Goal: Task Accomplishment & Management: Complete application form

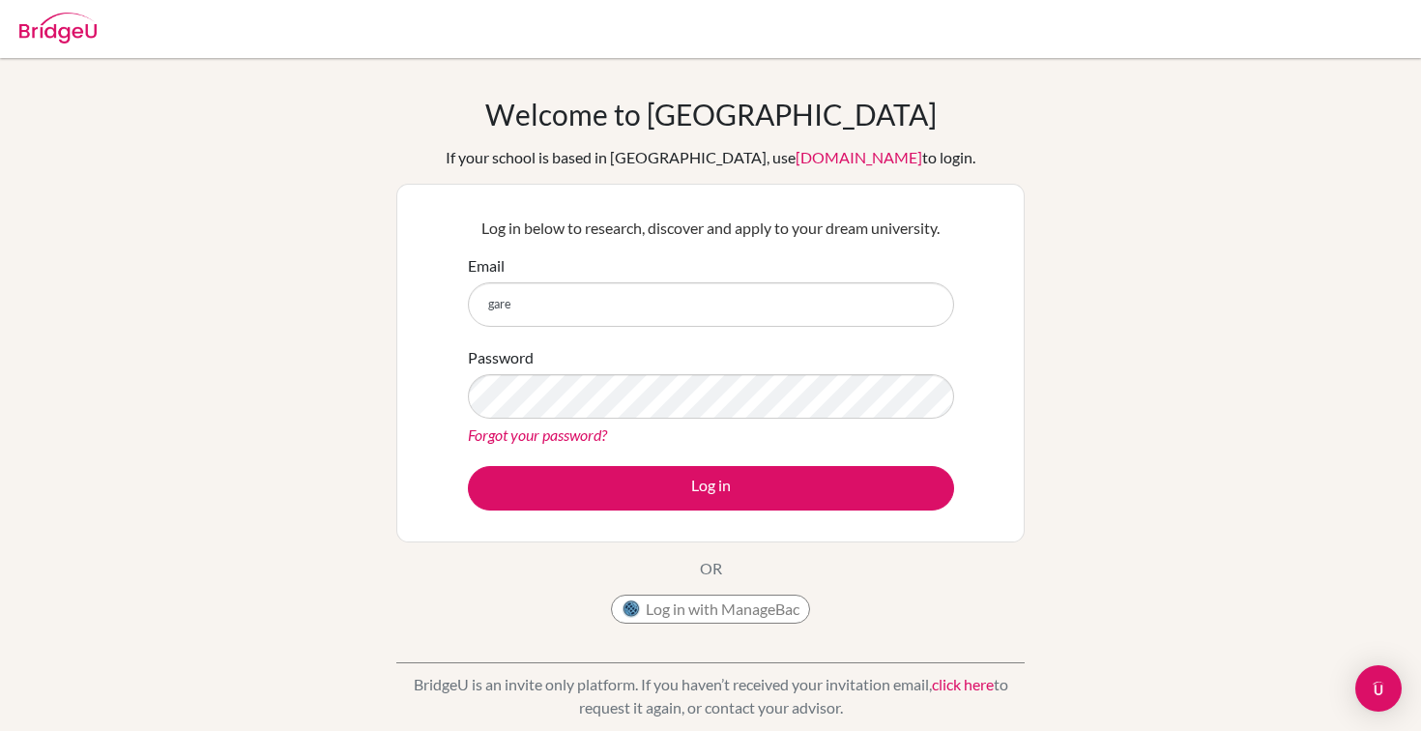
type input "gareth_wailes@ofs.edu.sg"
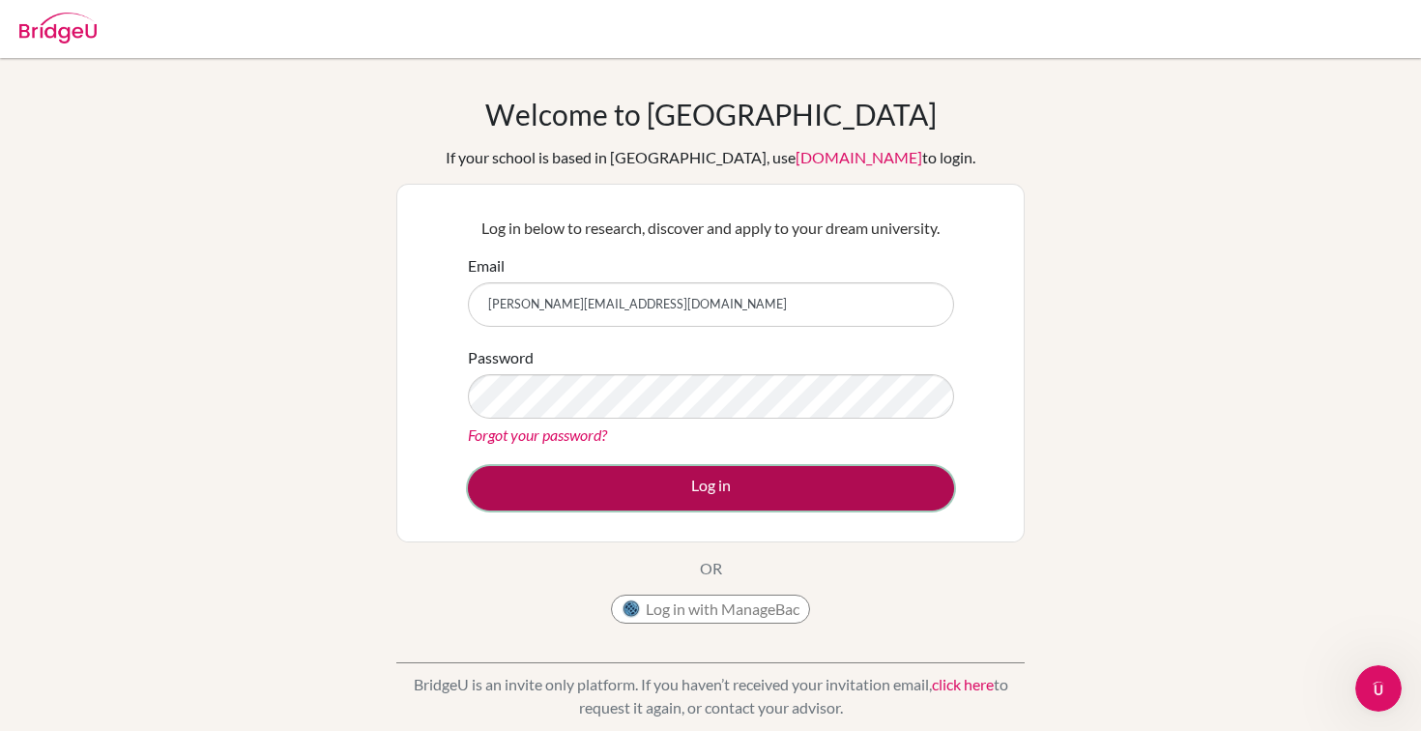
click at [700, 483] on button "Log in" at bounding box center [711, 488] width 486 height 44
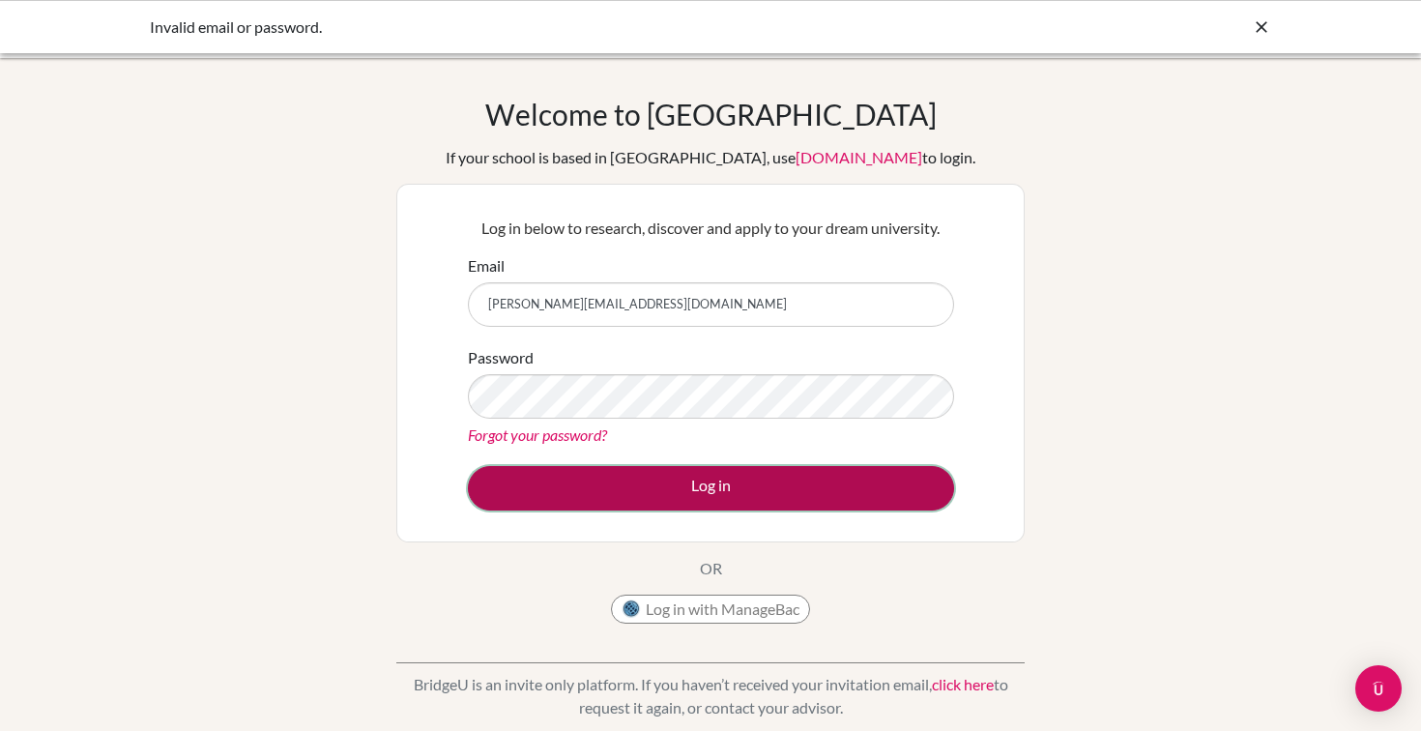
click at [713, 491] on button "Log in" at bounding box center [711, 488] width 486 height 44
click at [702, 484] on button "Log in" at bounding box center [711, 488] width 486 height 44
click at [723, 486] on button "Log in" at bounding box center [711, 488] width 486 height 44
click at [708, 485] on button "Log in" at bounding box center [711, 488] width 486 height 44
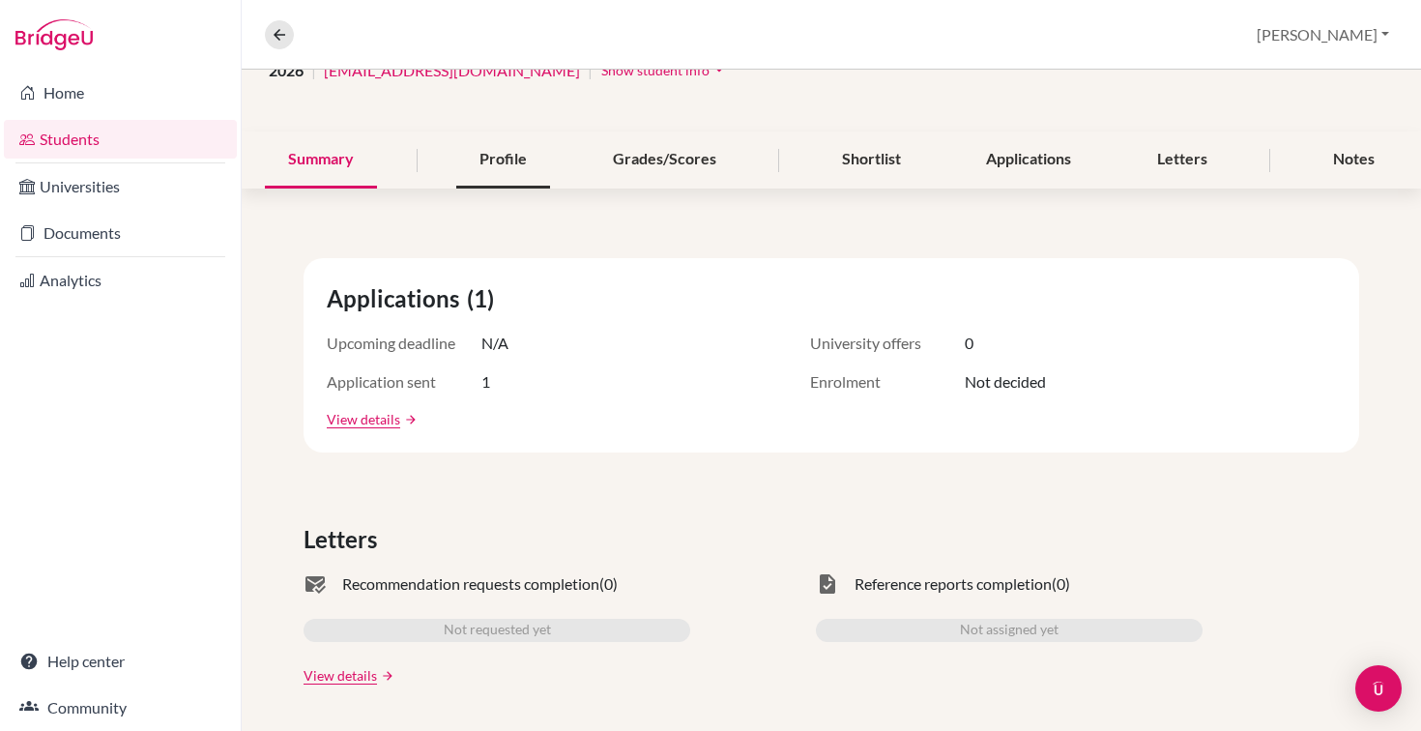
scroll to position [179, 0]
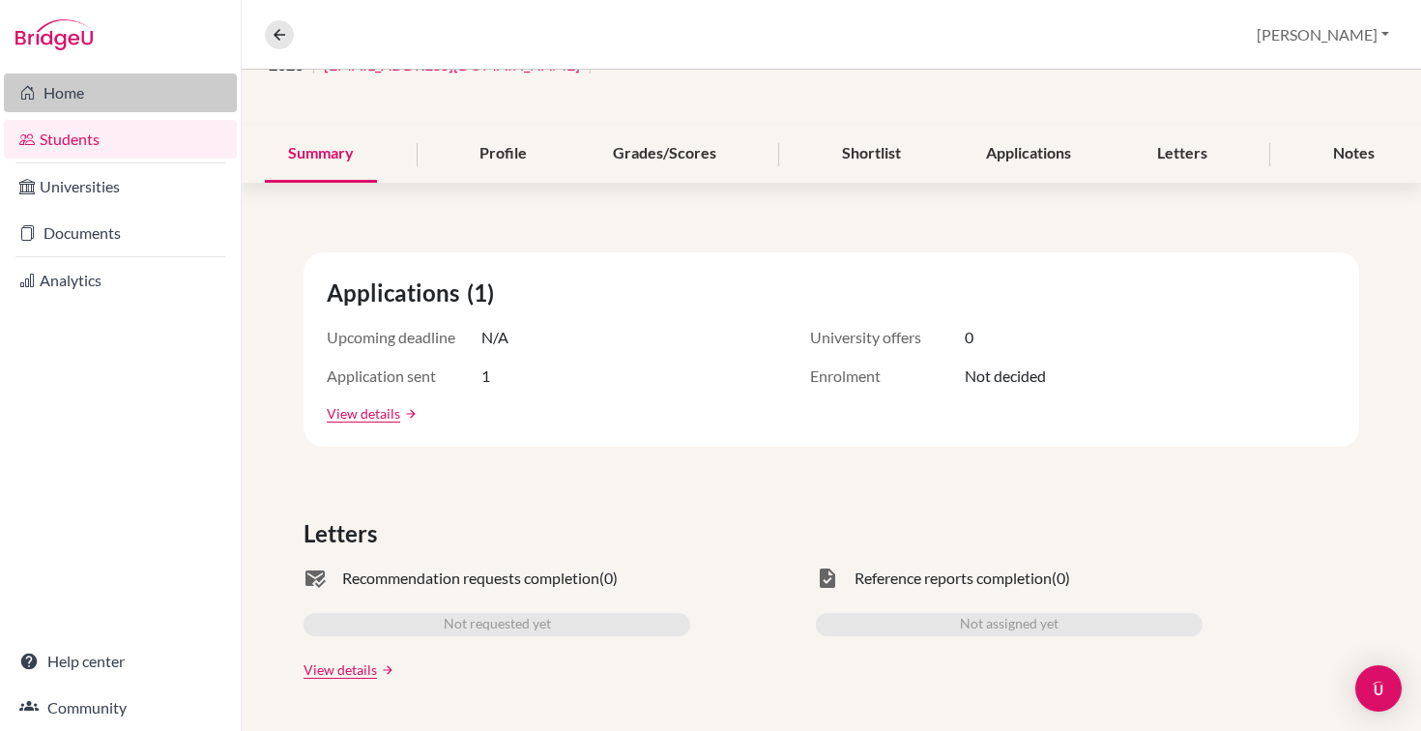
click at [73, 96] on link "Home" at bounding box center [120, 92] width 233 height 39
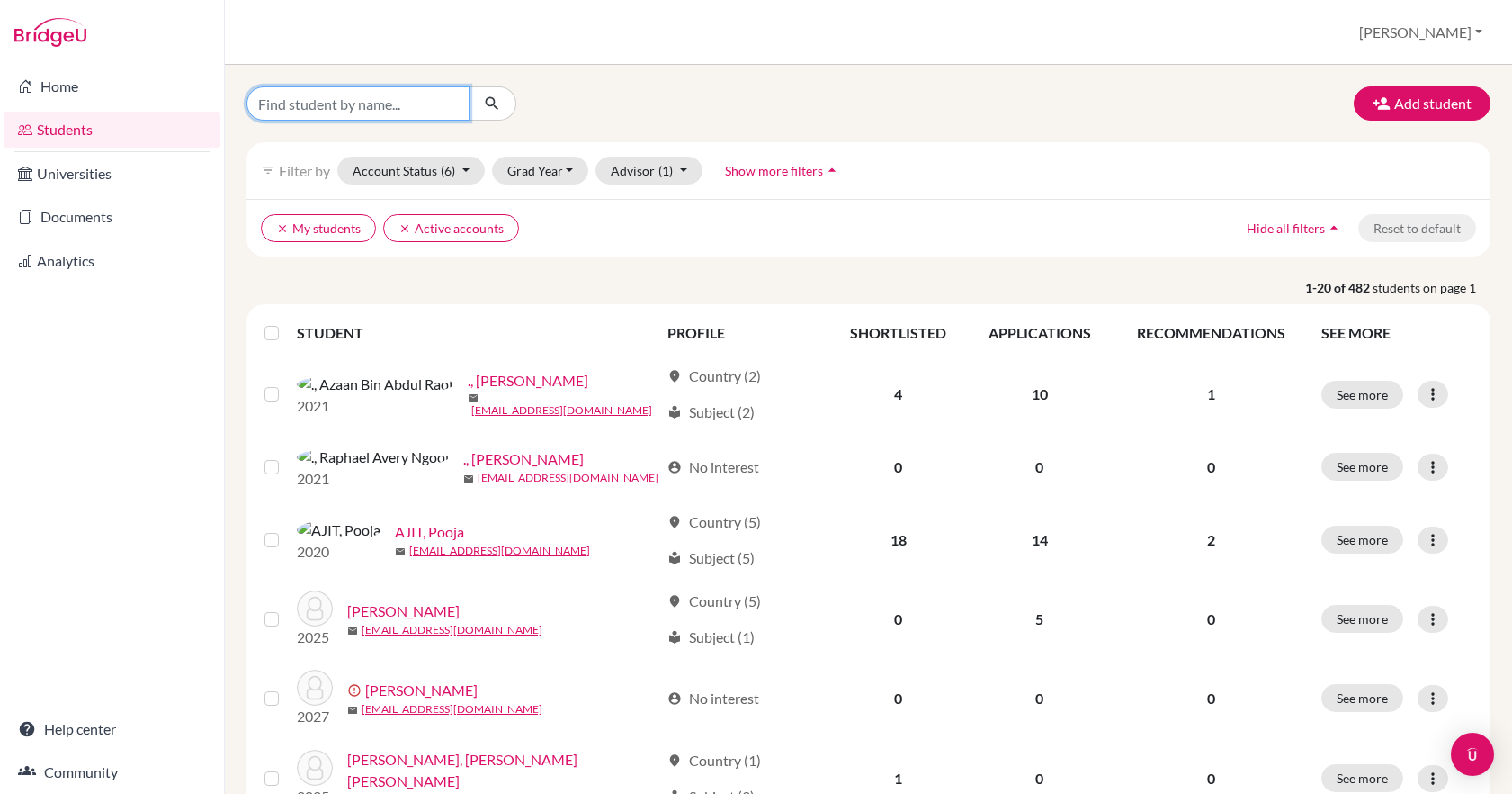
click at [317, 110] on input "Find student by name..." at bounding box center [358, 103] width 223 height 34
type input "gabriela"
click at [498, 101] on icon "submit" at bounding box center [491, 103] width 18 height 18
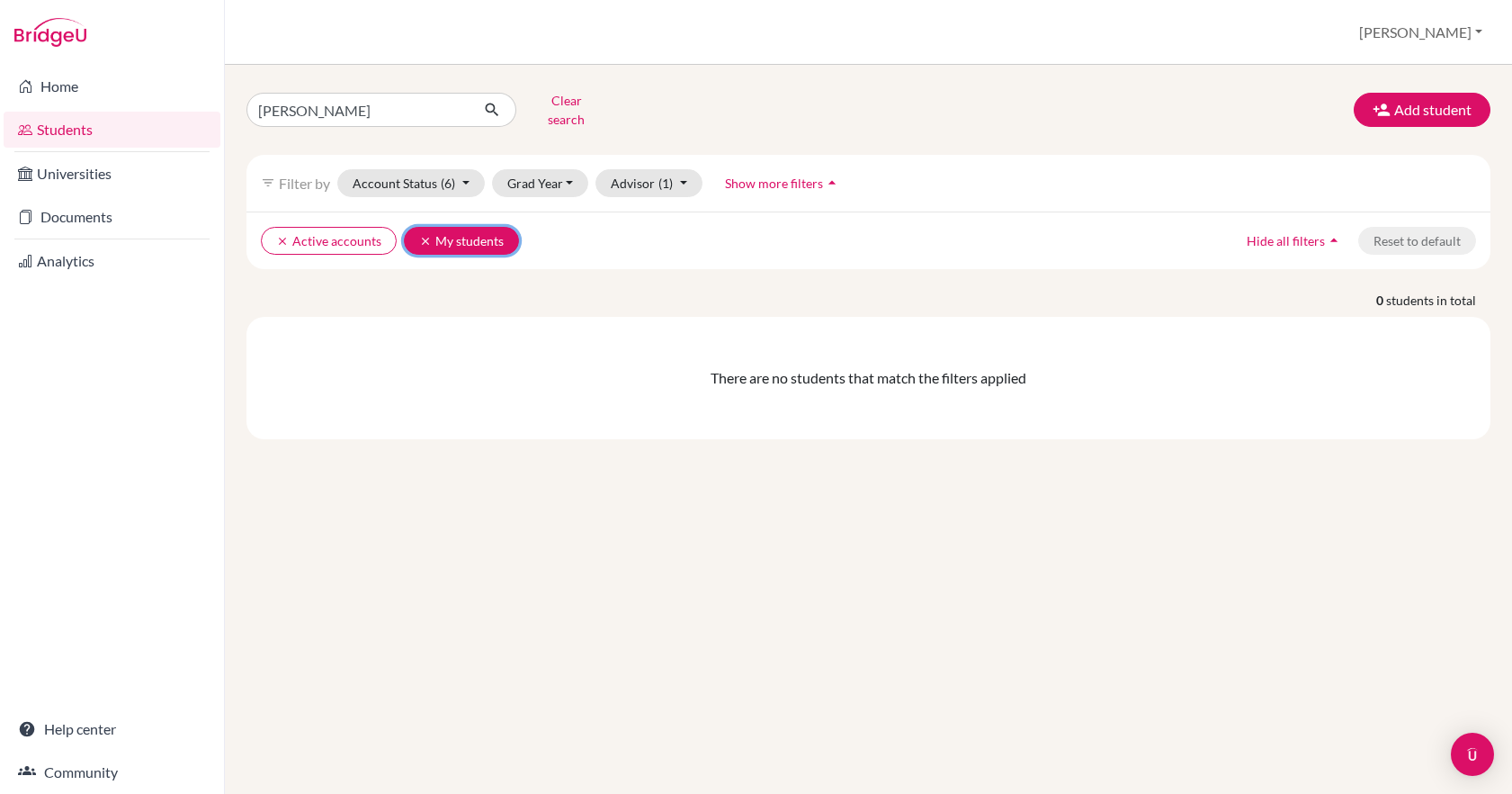
click at [424, 235] on icon "clear" at bounding box center [426, 241] width 13 height 13
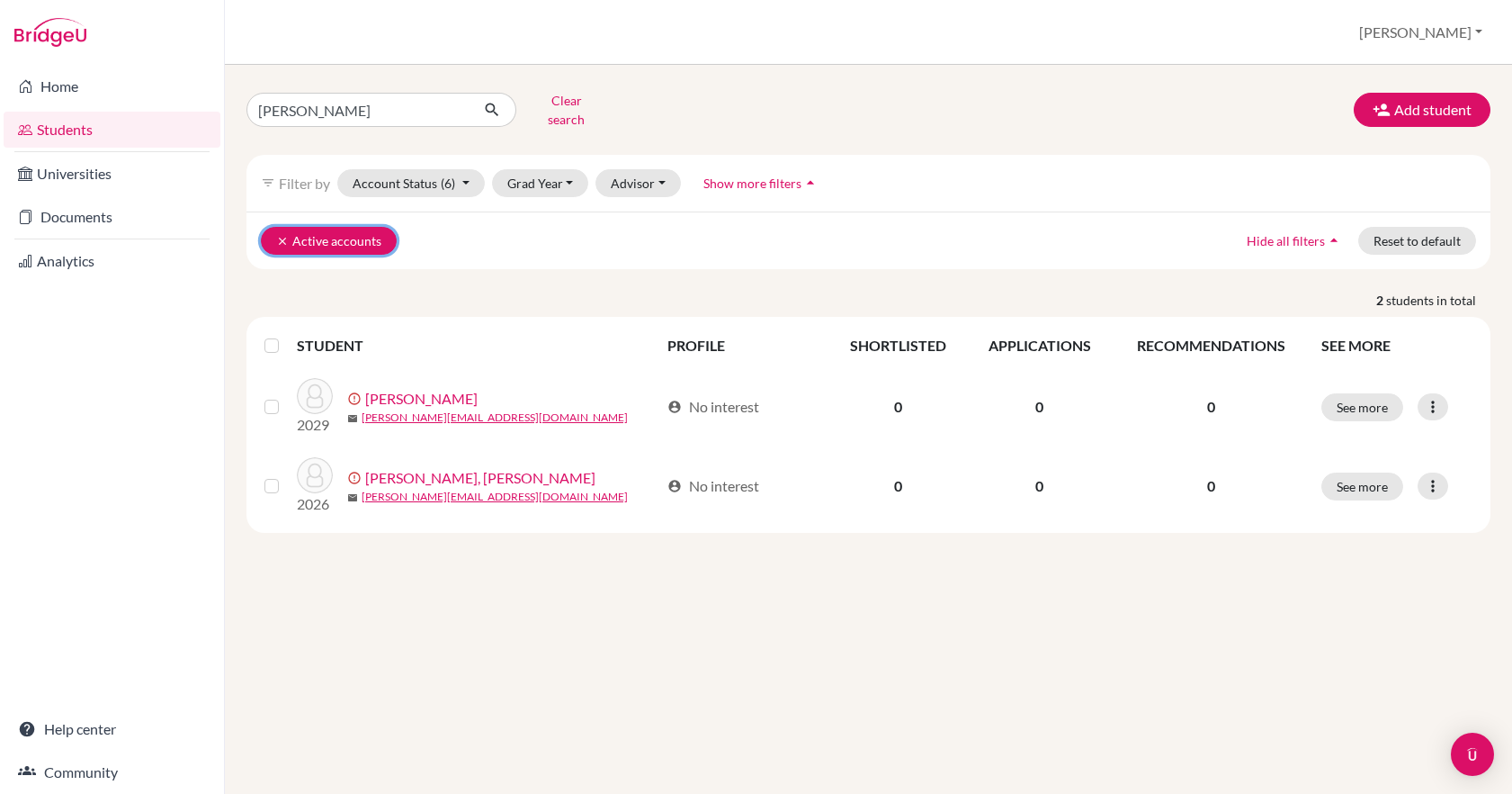
click at [322, 231] on button "clear Active accounts" at bounding box center [328, 241] width 136 height 28
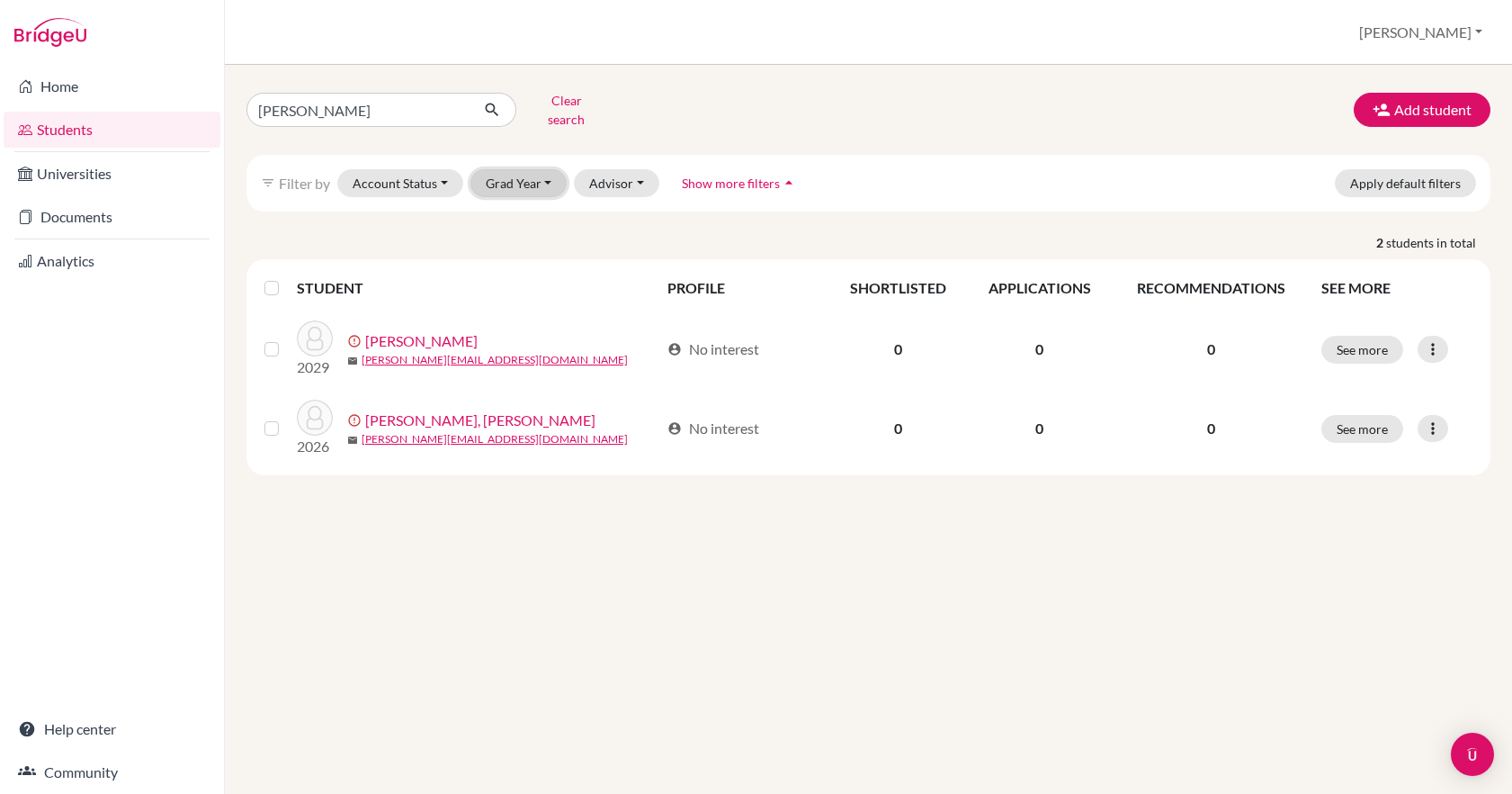
click at [549, 173] on button "Grad Year" at bounding box center [519, 183] width 97 height 28
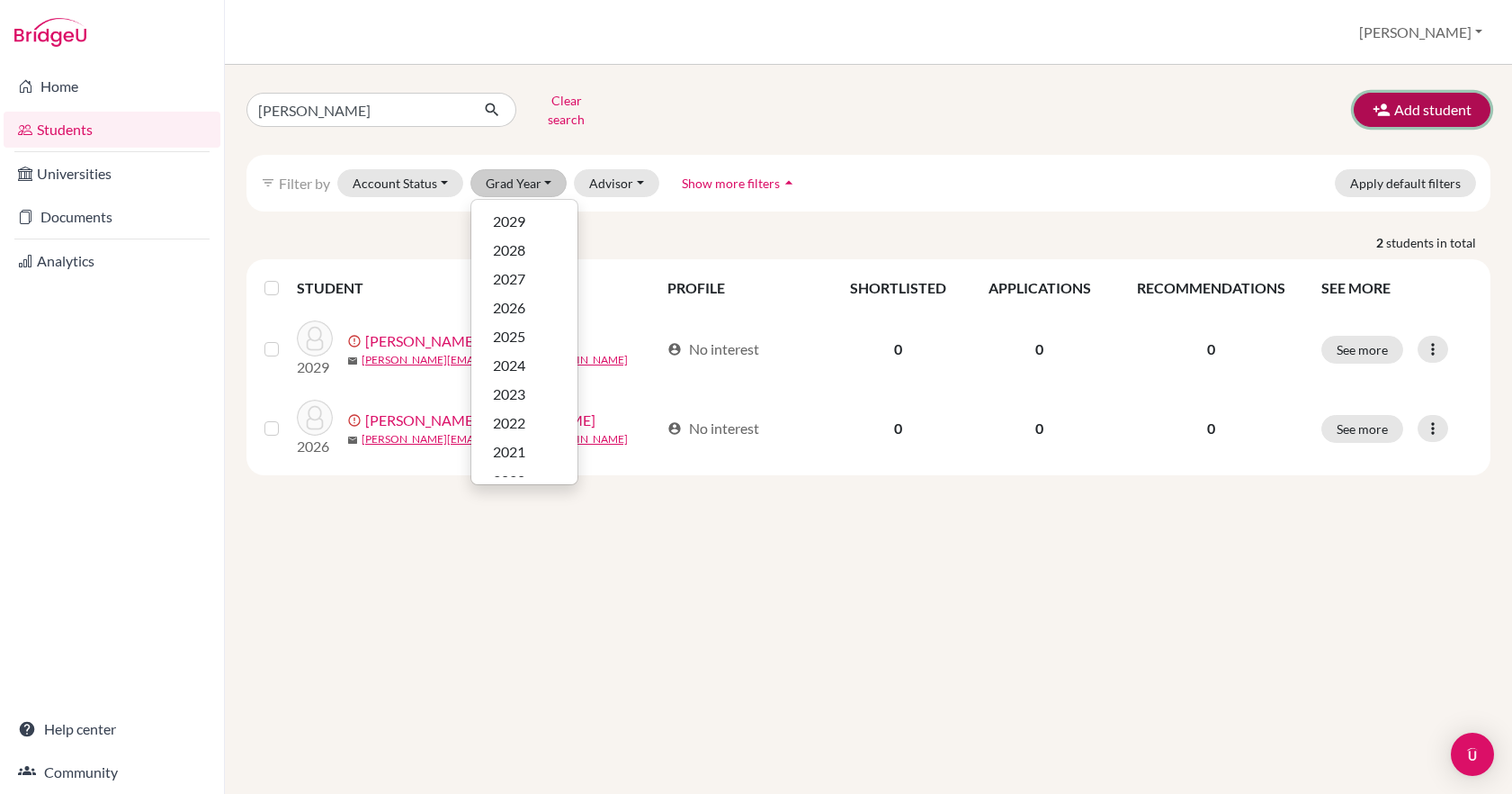
click at [1390, 101] on icon "button" at bounding box center [1381, 109] width 18 height 18
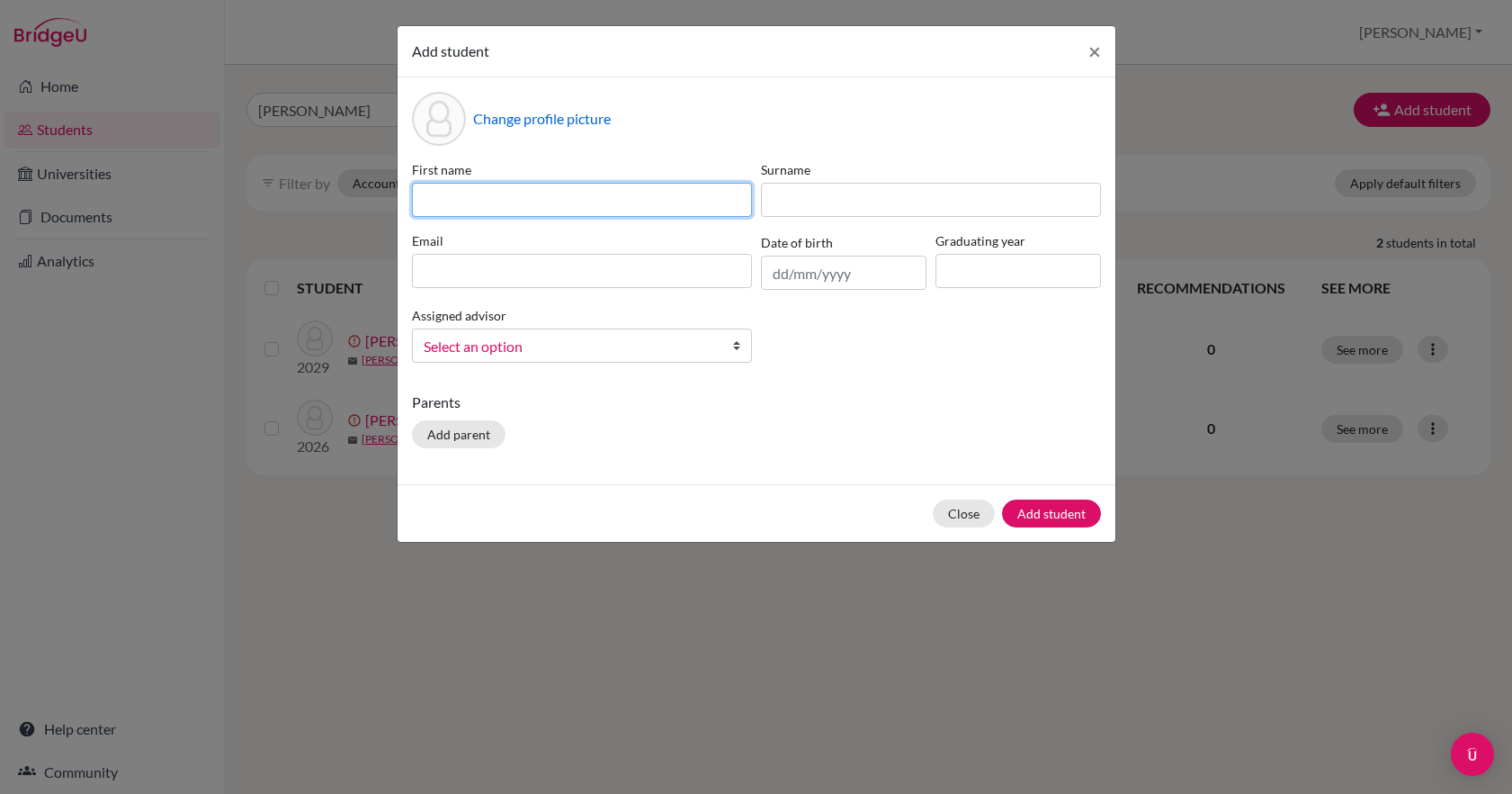
click at [477, 201] on input at bounding box center [582, 199] width 340 height 34
type input "Gabriela"
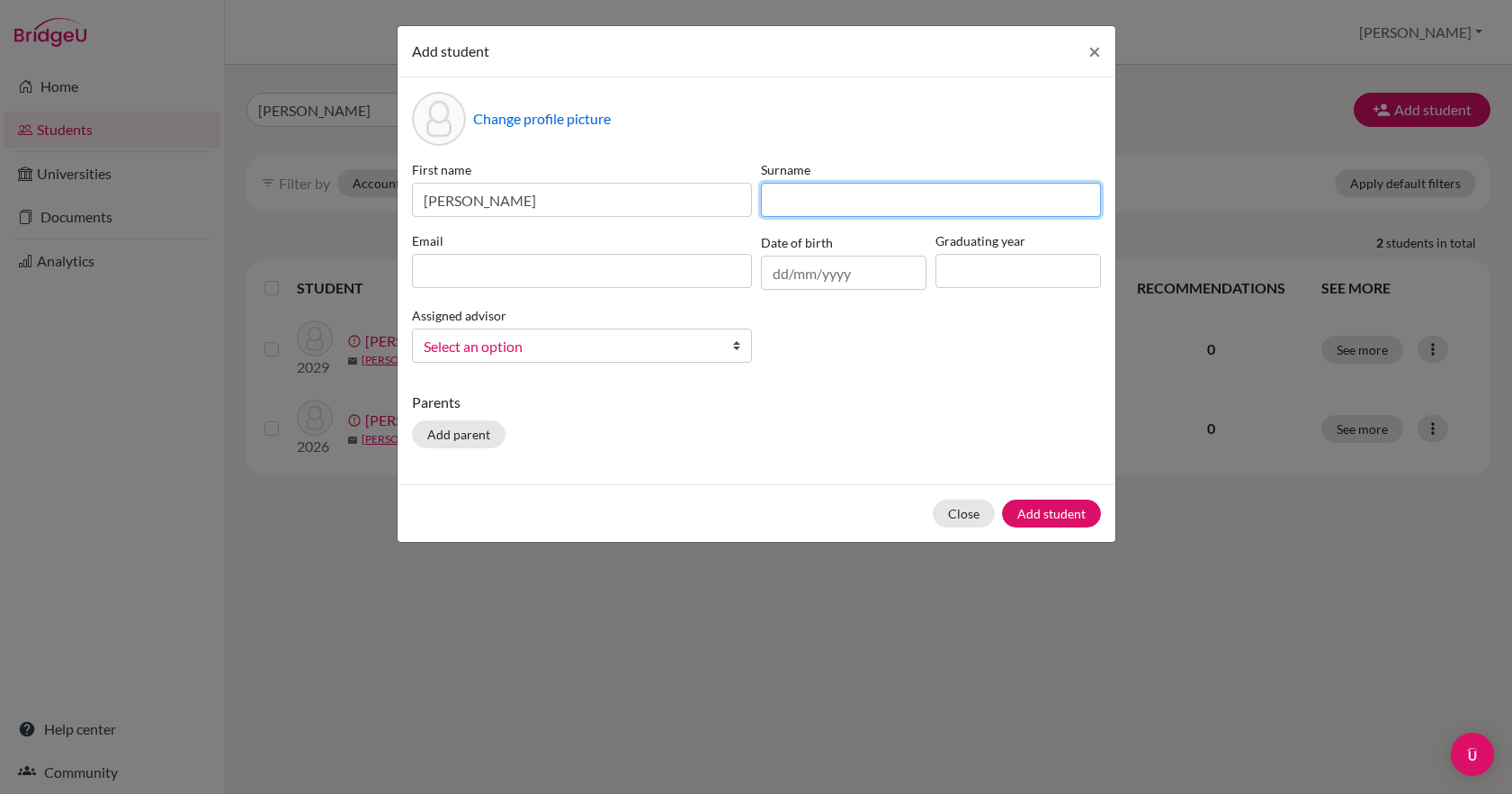
click at [807, 201] on input at bounding box center [930, 199] width 340 height 34
type input "Tay"
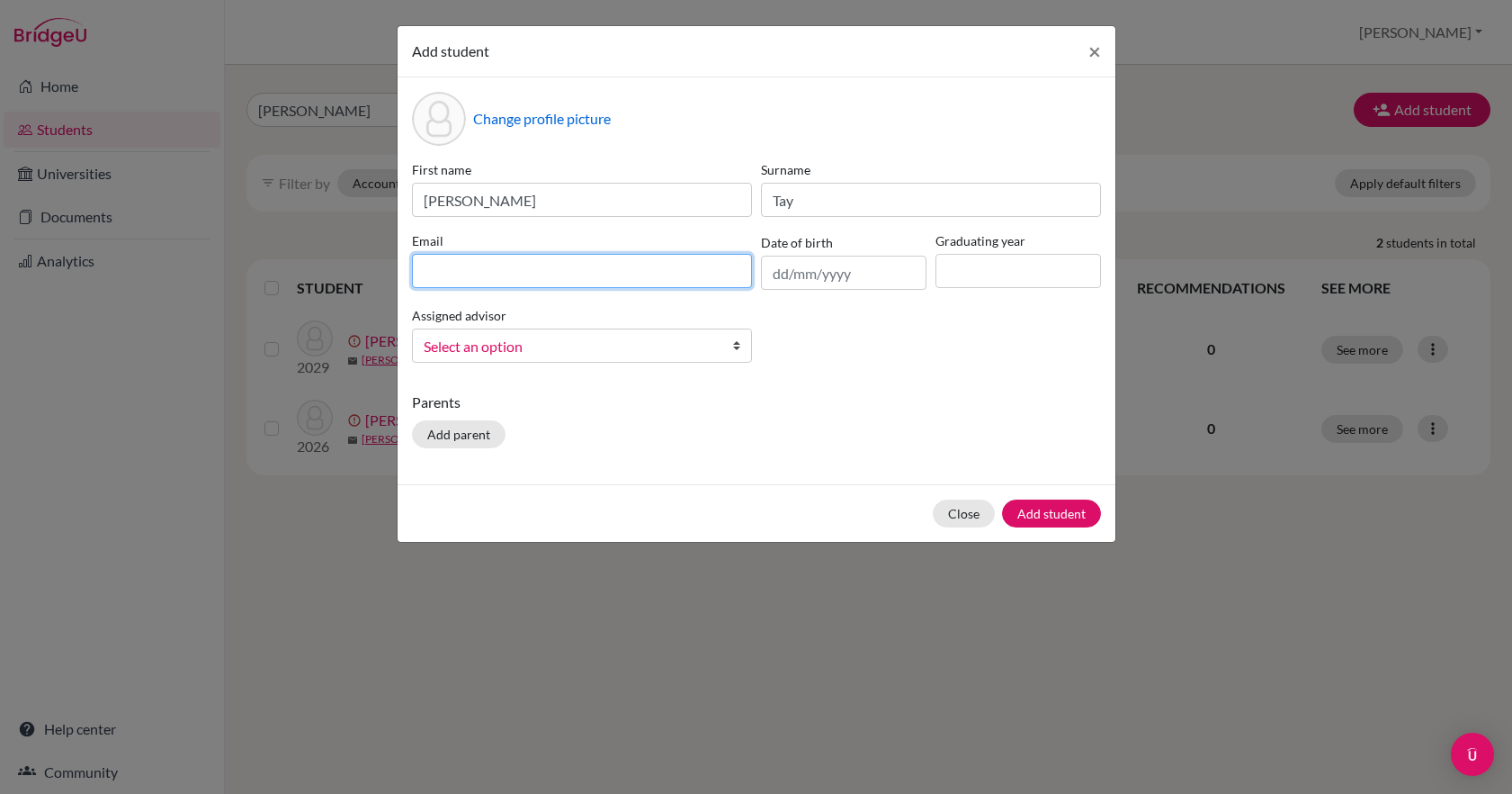
click at [541, 273] on input at bounding box center [582, 271] width 340 height 34
type input "gabriela_tay@my.ofs.edu.sg"
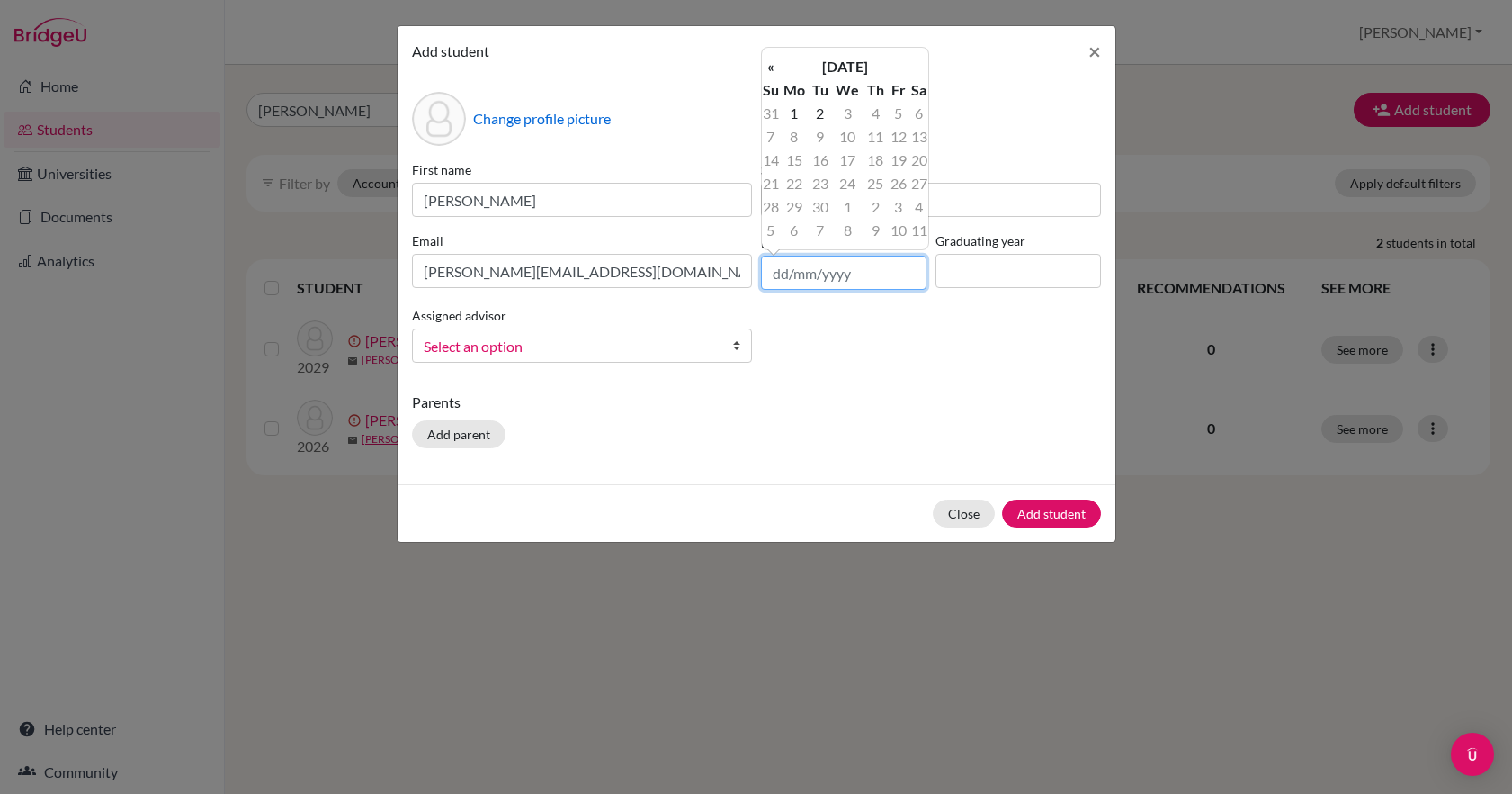
click at [776, 276] on input "text" at bounding box center [844, 273] width 166 height 34
type input "02/09/2025"
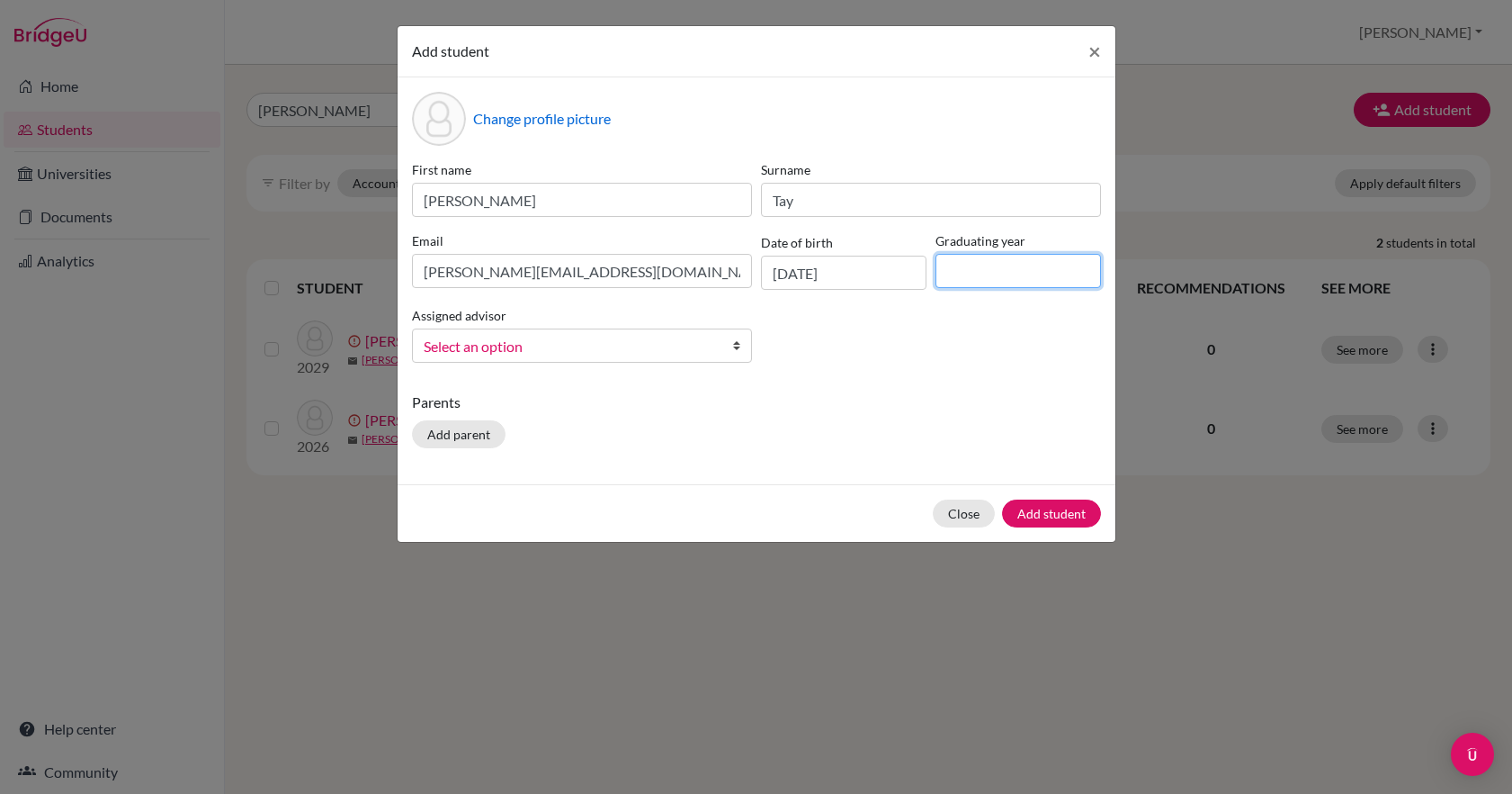
click at [966, 274] on input at bounding box center [1019, 271] width 166 height 34
type input "2027"
click at [737, 345] on b at bounding box center [742, 345] width 18 height 33
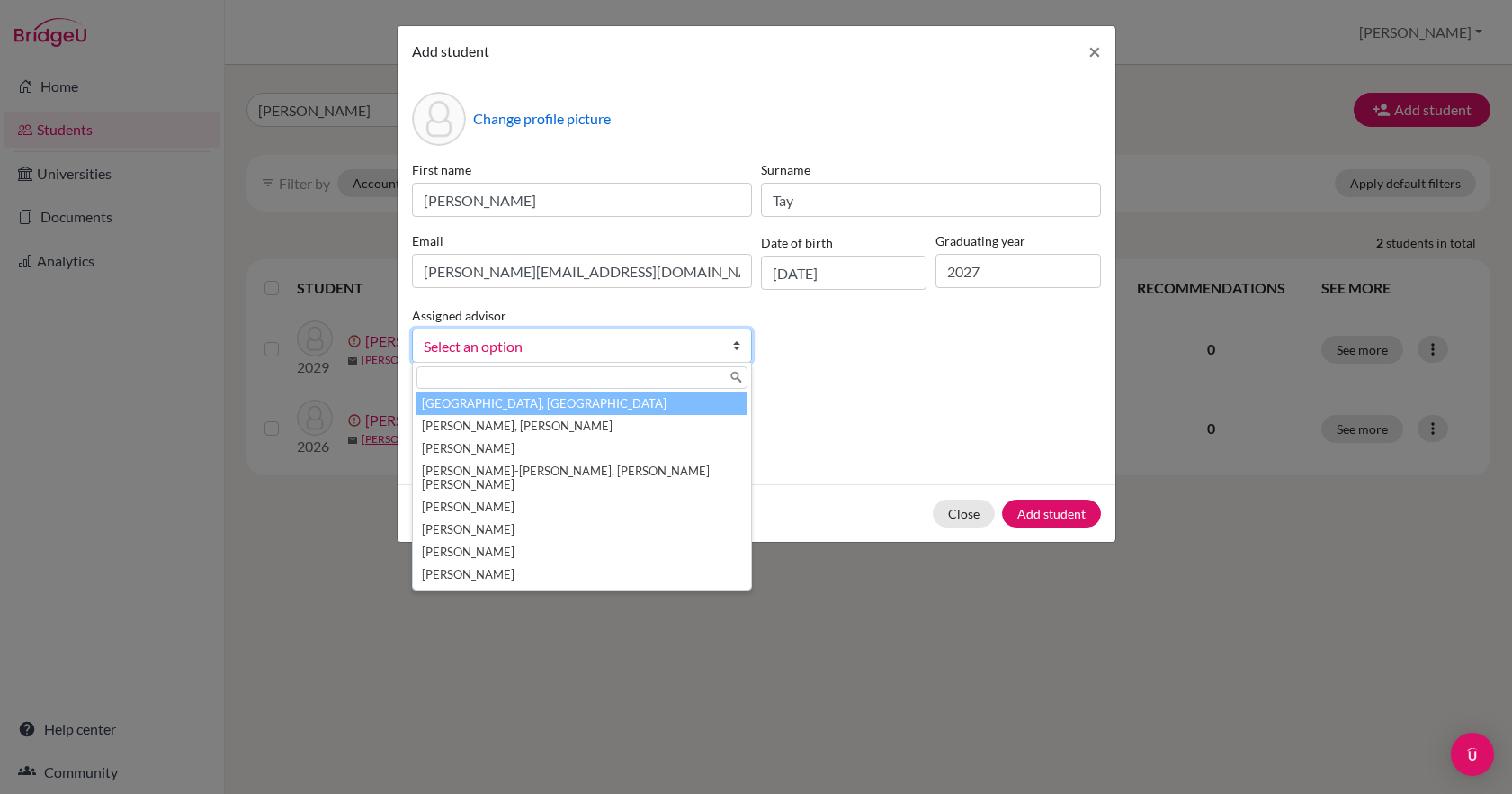
click at [469, 403] on li "Chanrai-Hills, Tamana" at bounding box center [582, 404] width 331 height 22
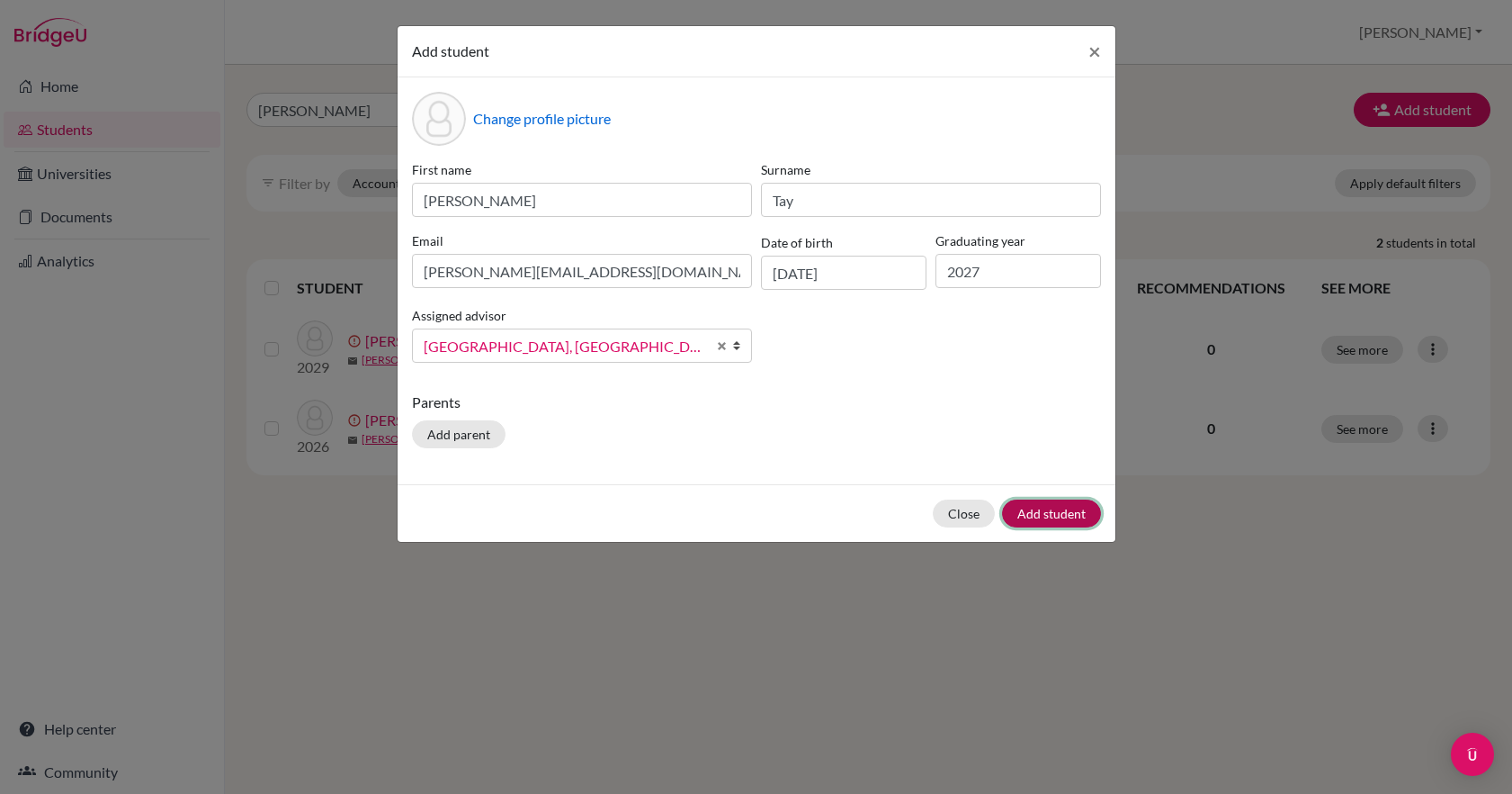
click at [1035, 510] on button "Add student" at bounding box center [1051, 514] width 99 height 28
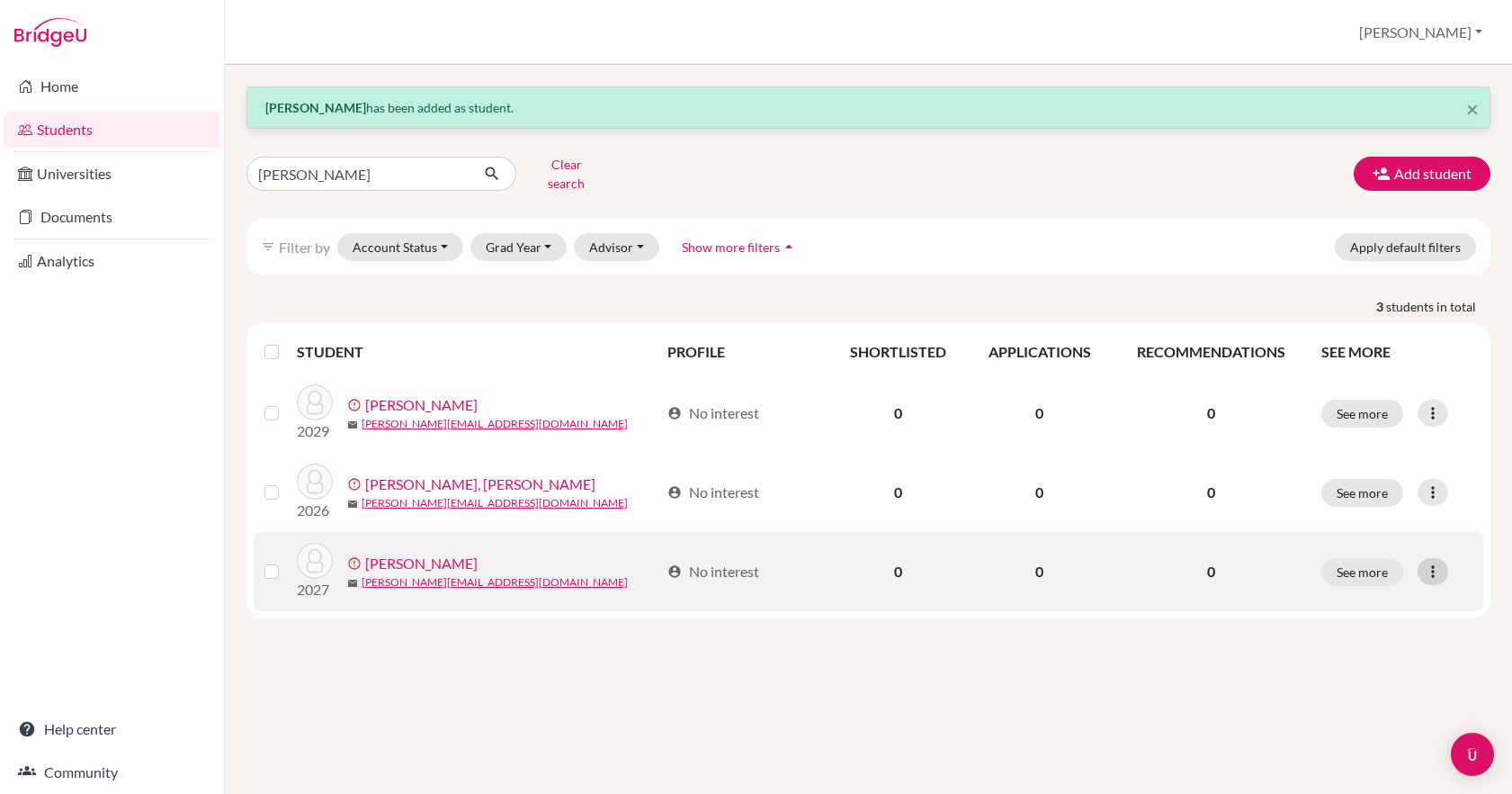
click at [1432, 562] on icon at bounding box center [1433, 571] width 18 height 18
click at [1374, 653] on button "Resend invite email" at bounding box center [1365, 666] width 163 height 29
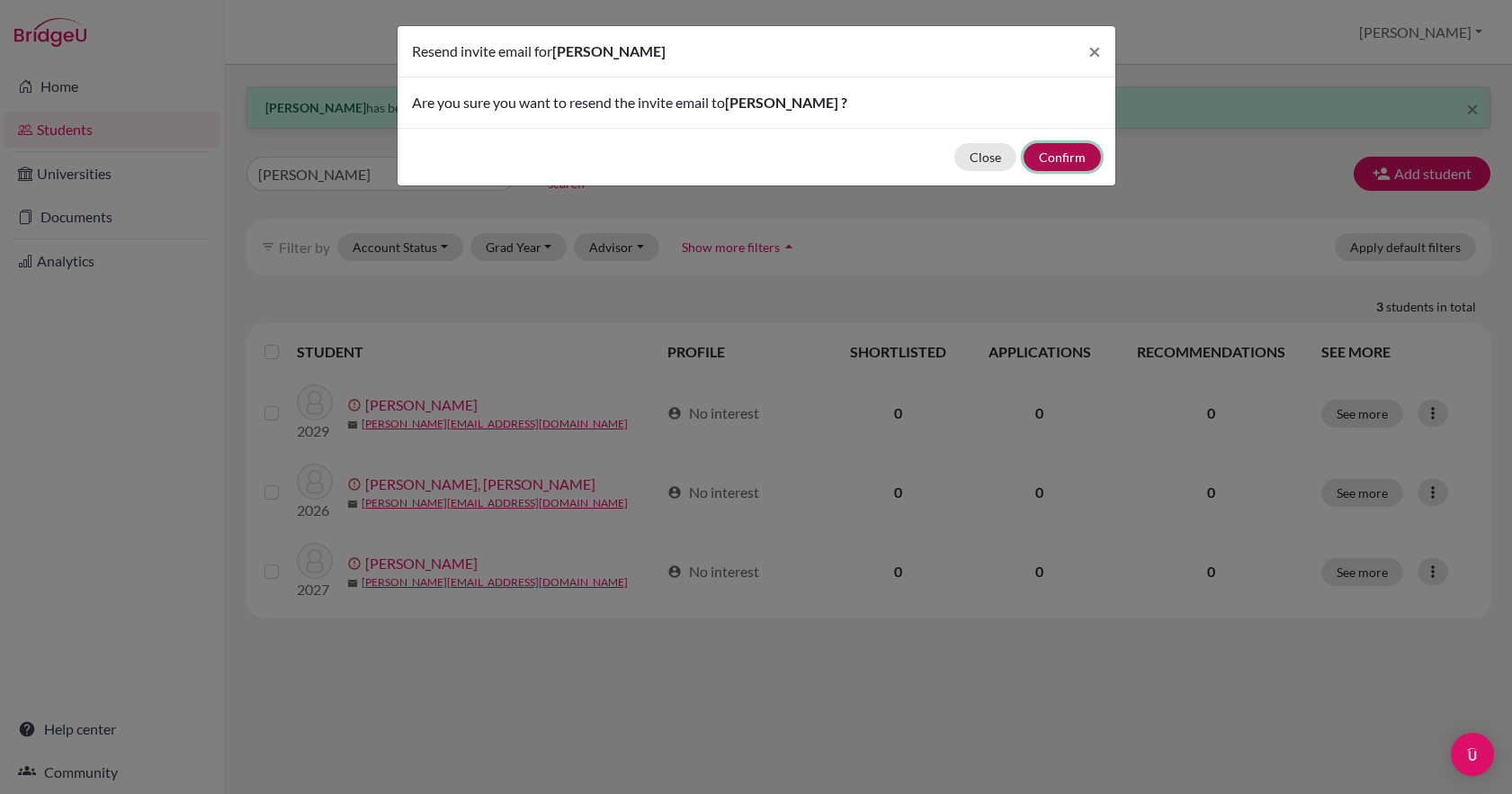
click at [1074, 158] on button "Confirm" at bounding box center [1062, 157] width 77 height 28
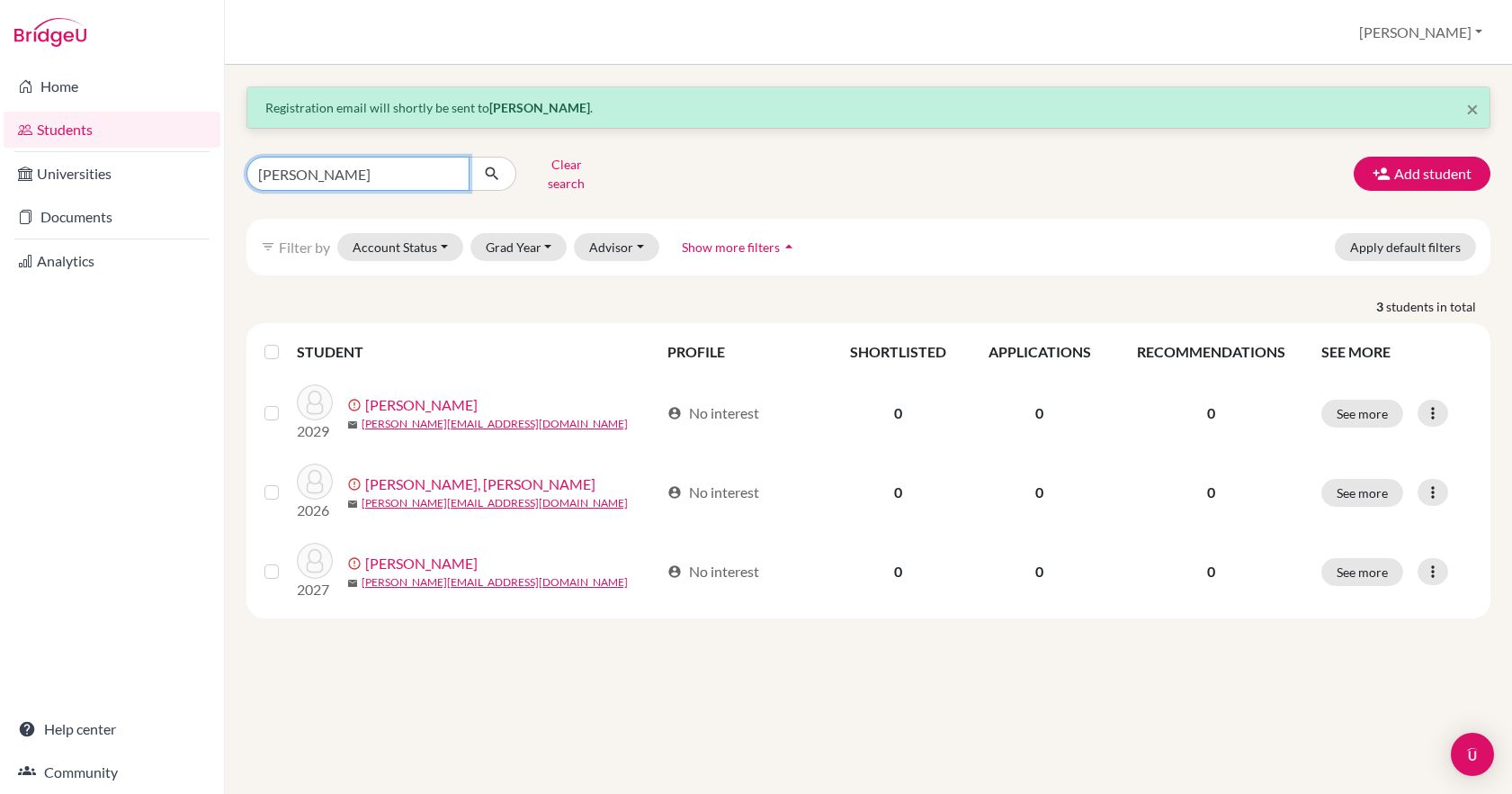
click at [325, 173] on input "gabriela" at bounding box center [358, 173] width 223 height 34
type input "g"
type input "jaeyan"
click at [495, 170] on icon "submit" at bounding box center [491, 173] width 18 height 18
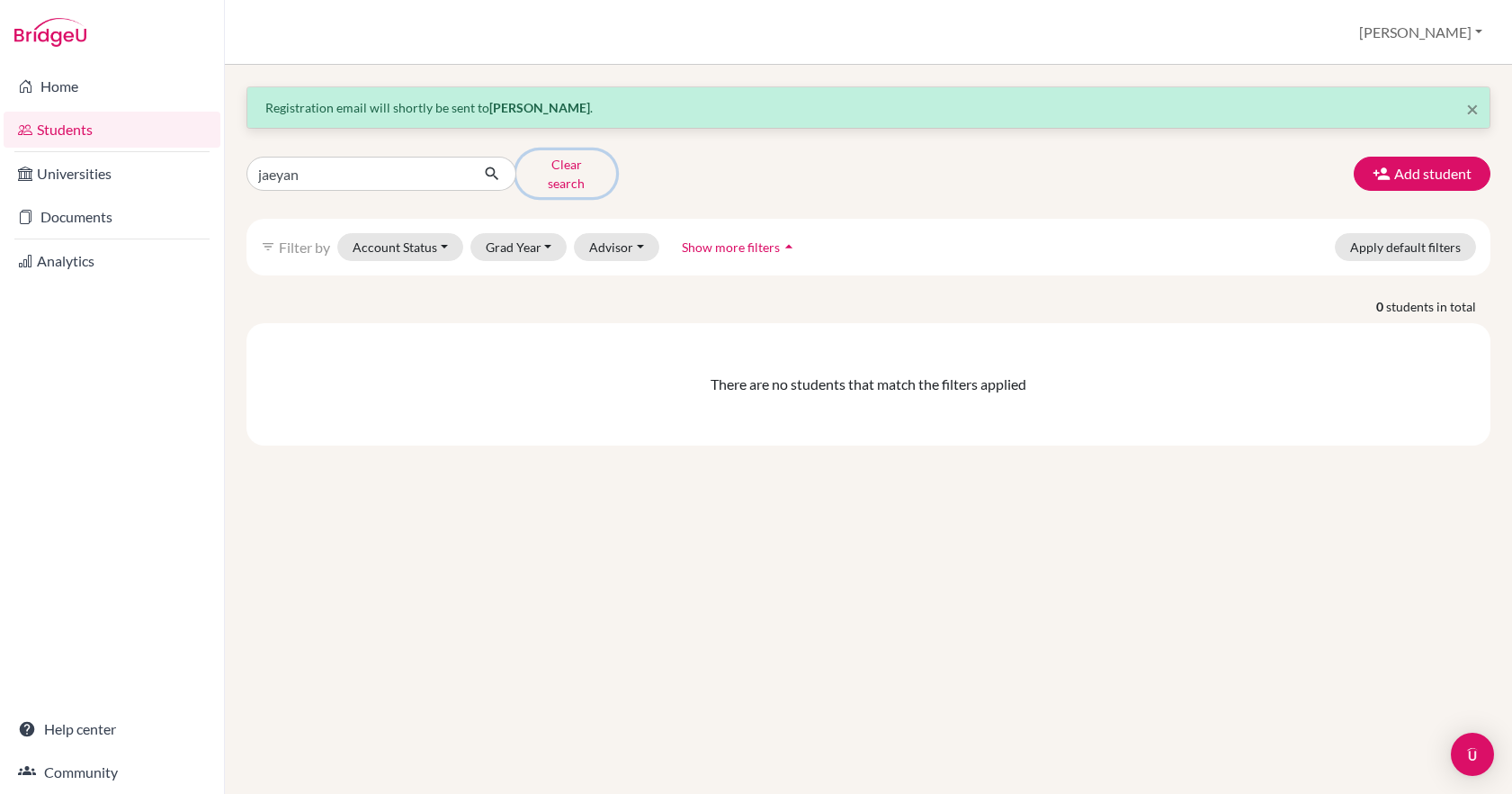
click at [588, 173] on button "Clear search" at bounding box center [566, 173] width 100 height 47
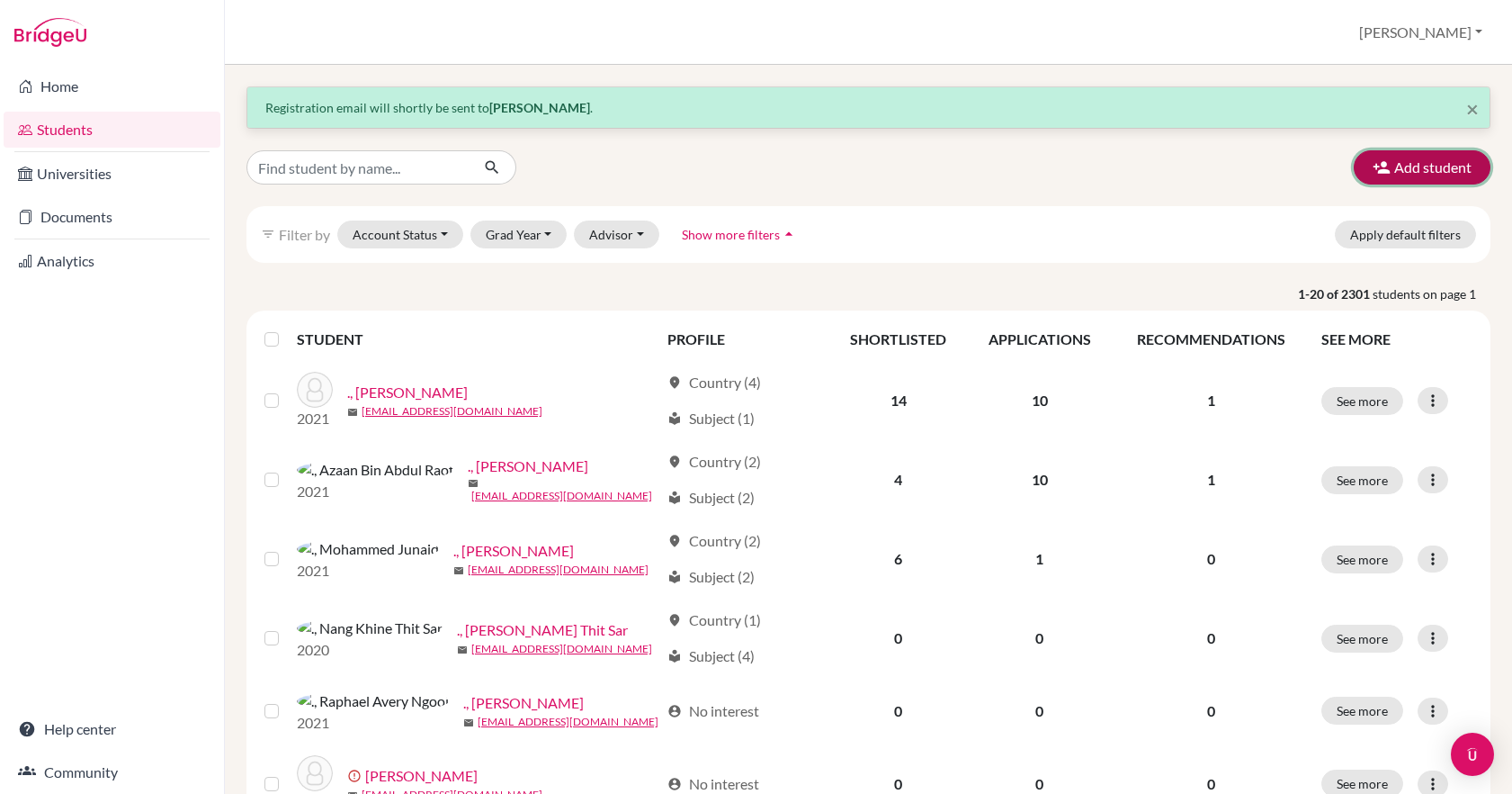
click at [1405, 169] on button "Add student" at bounding box center [1422, 167] width 137 height 34
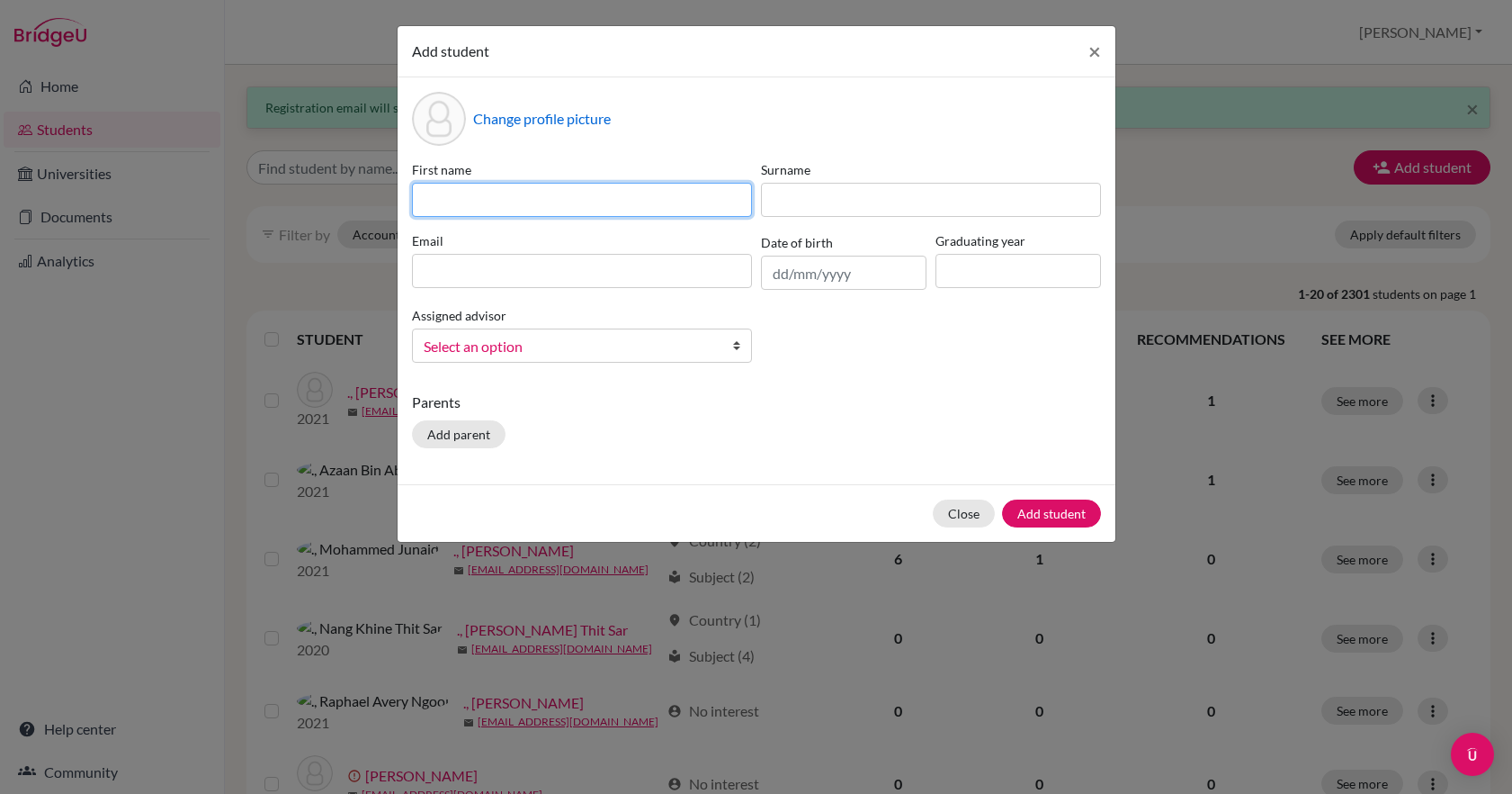
click at [476, 195] on input at bounding box center [582, 199] width 340 height 34
type input "Jaehan"
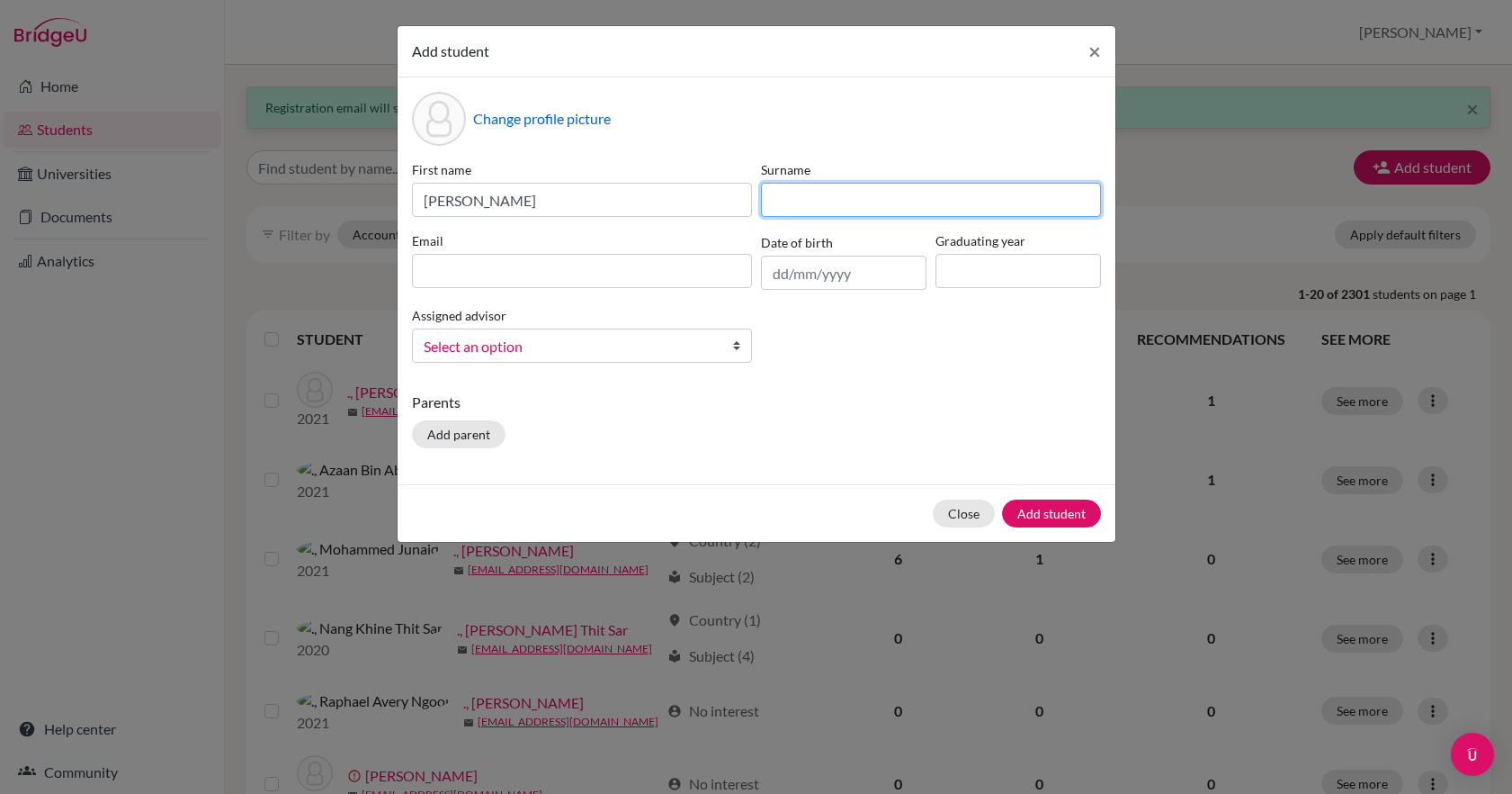
click at [811, 204] on input at bounding box center [930, 199] width 340 height 34
type input "Cho"
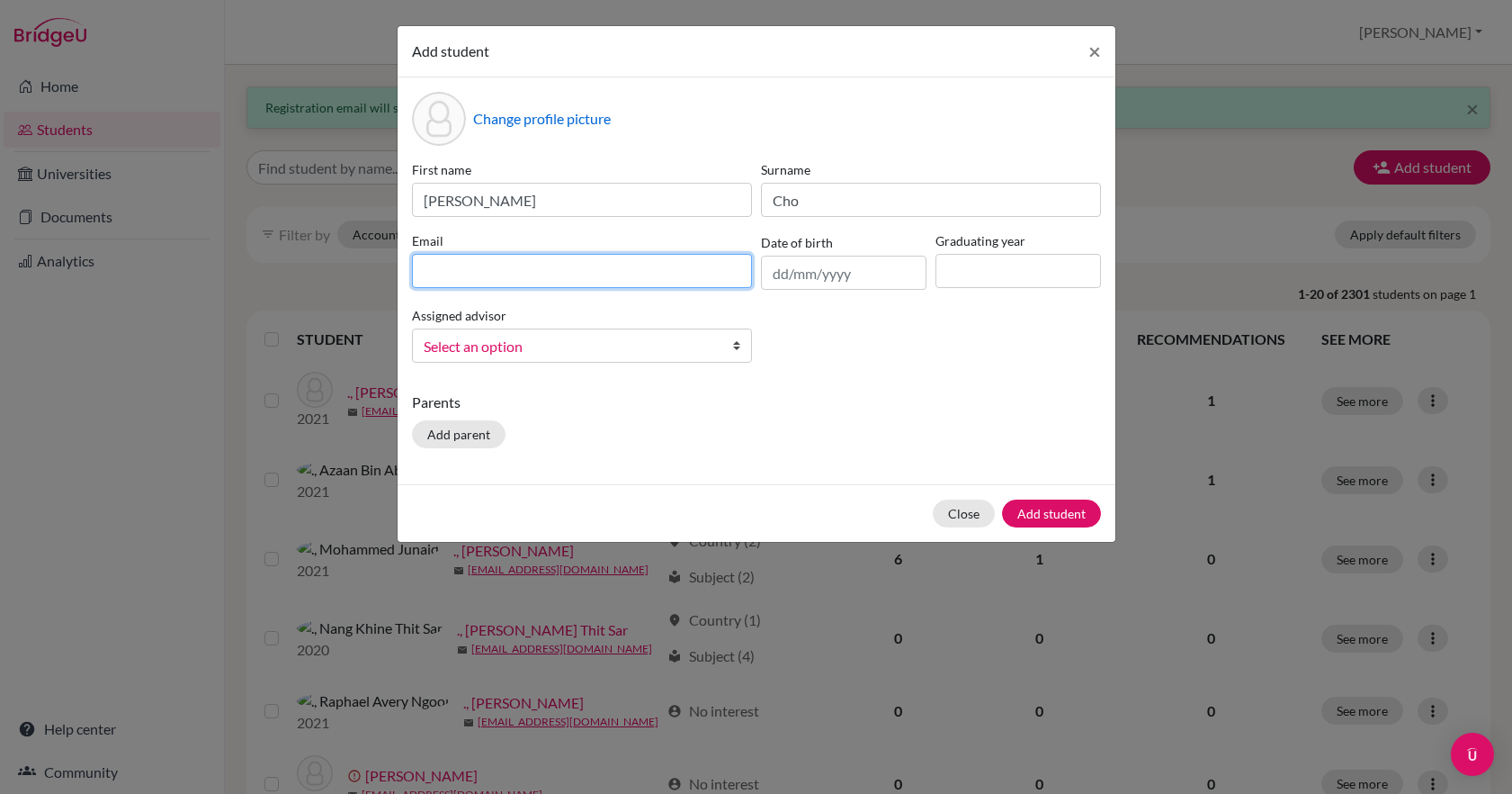
click at [634, 278] on input at bounding box center [582, 271] width 340 height 34
type input "jaehan_cho@my.ofs.edu.sg"
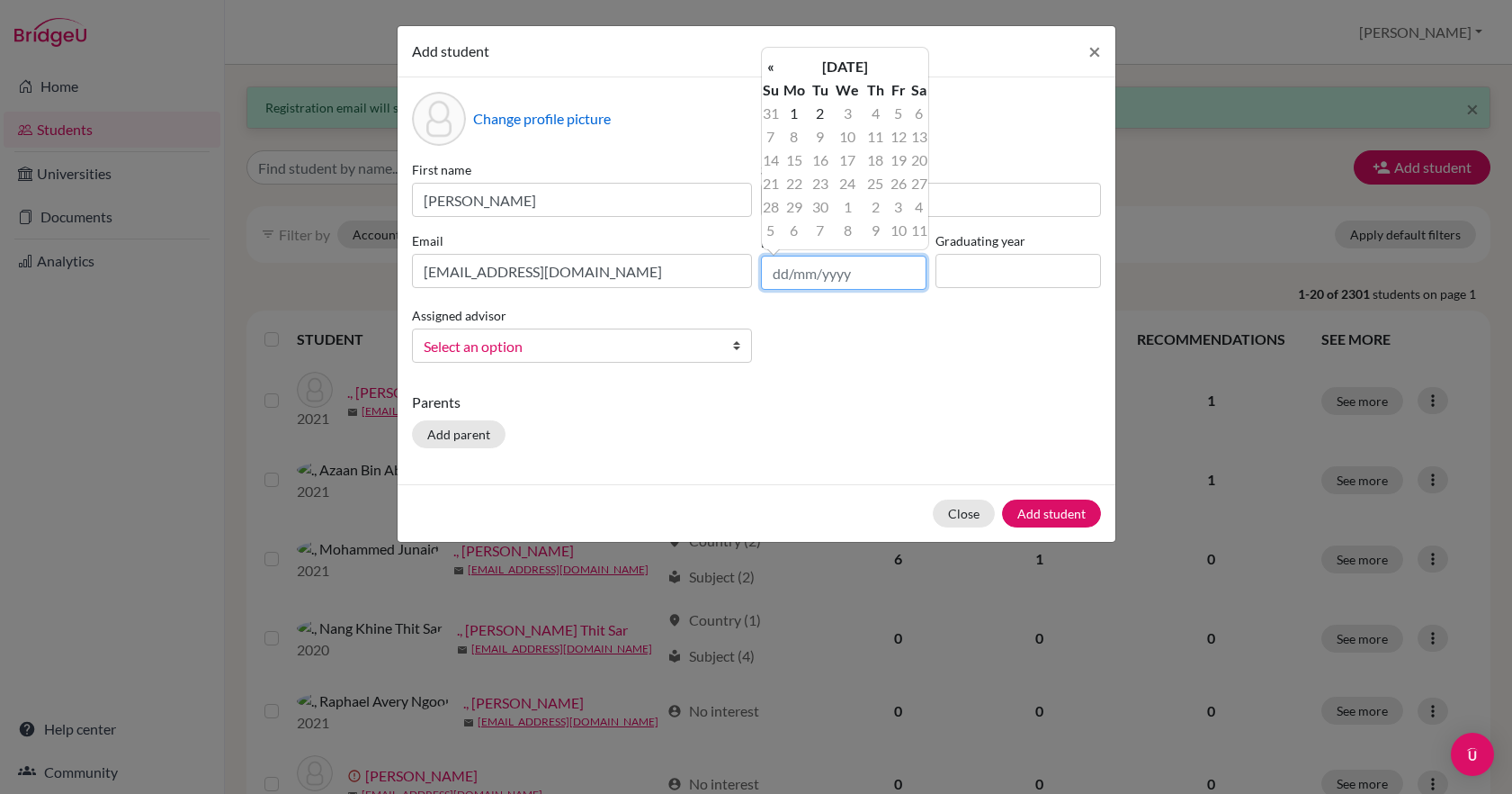
click at [817, 277] on input "text" at bounding box center [844, 273] width 166 height 34
type input "14/06/2008"
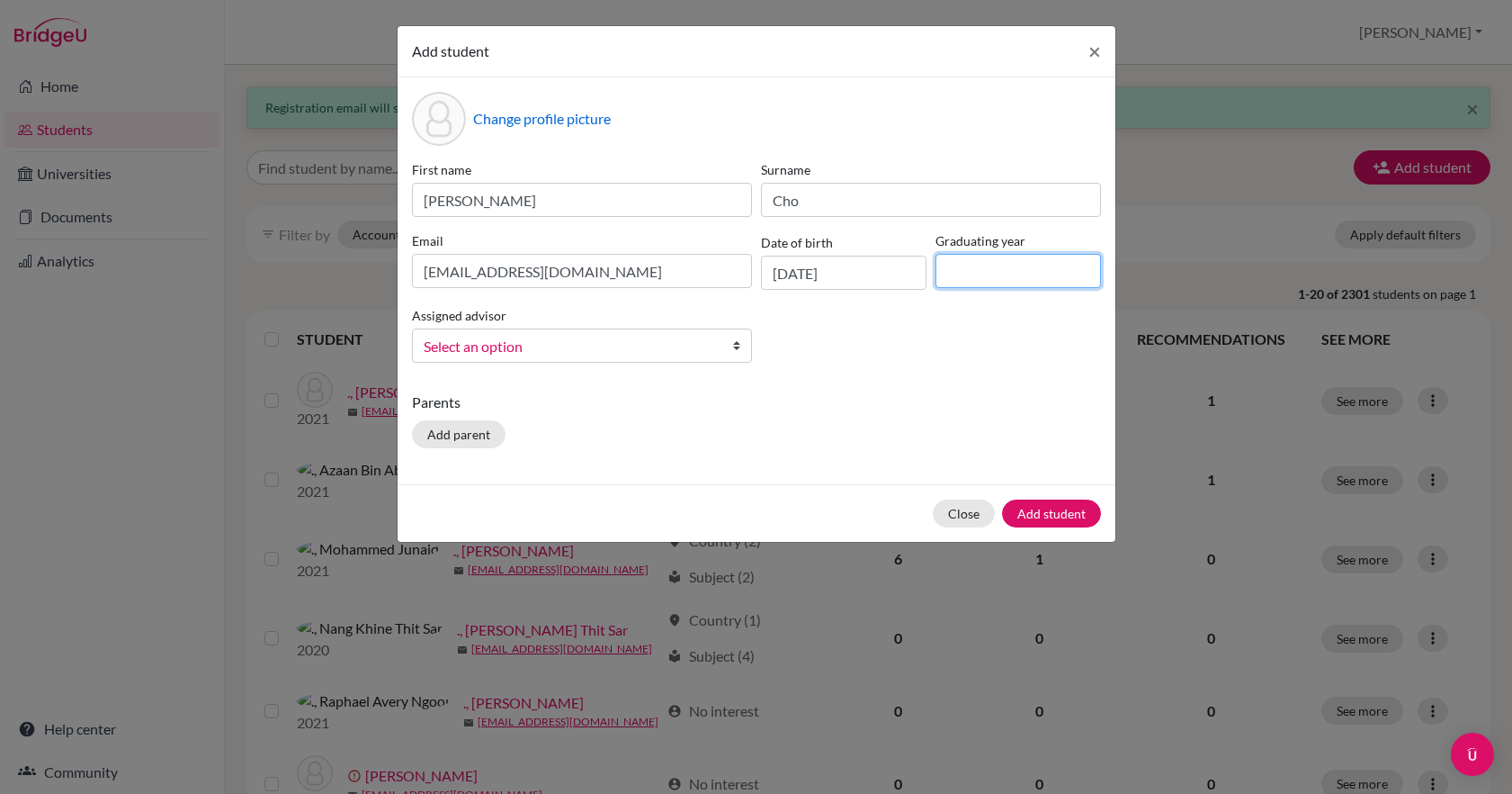
click at [1010, 273] on input at bounding box center [1019, 271] width 166 height 34
type input "2027"
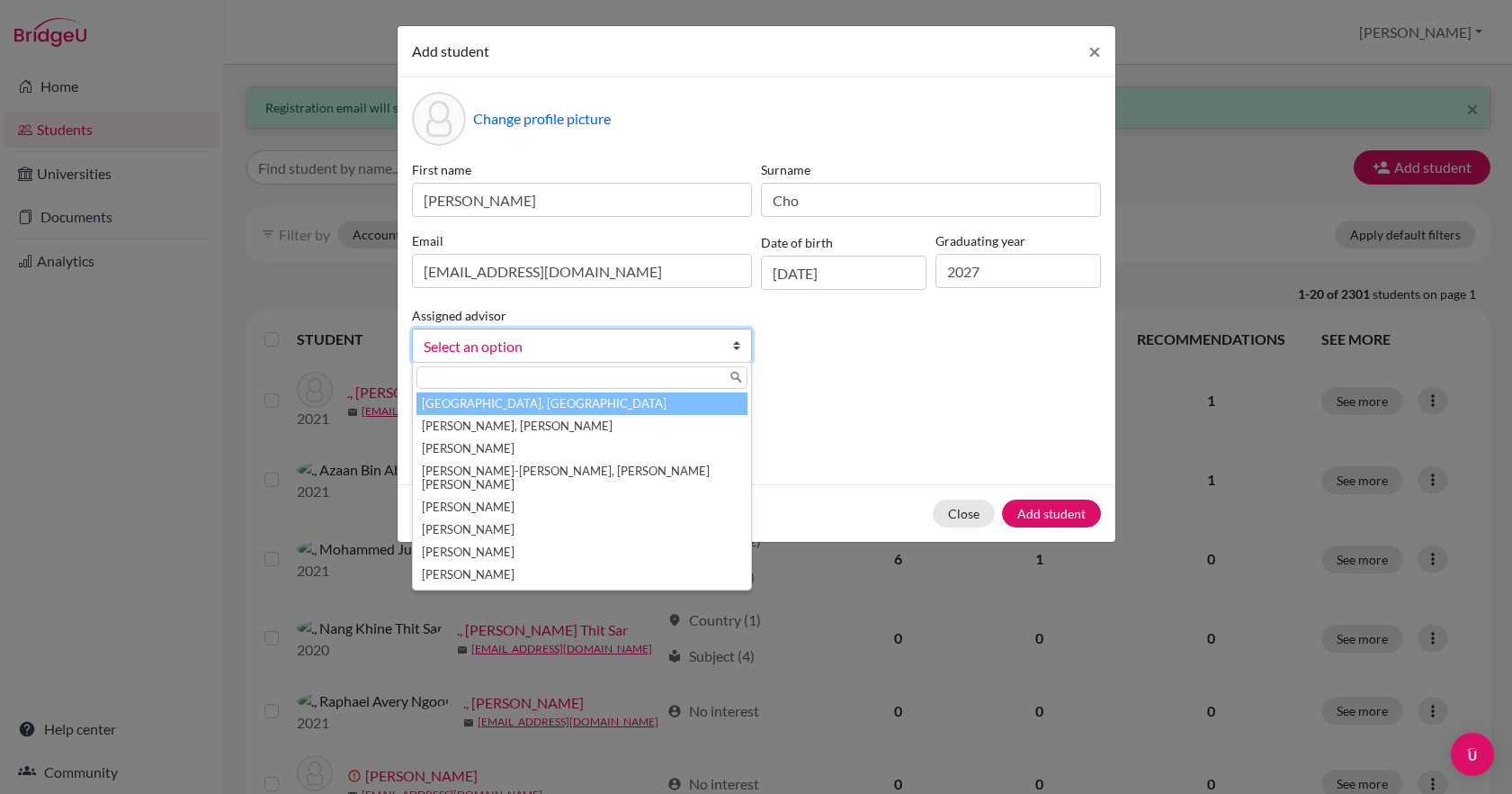
click at [737, 346] on b at bounding box center [742, 345] width 18 height 33
click at [524, 412] on li "Chanrai-Hills, Tamana" at bounding box center [582, 404] width 331 height 22
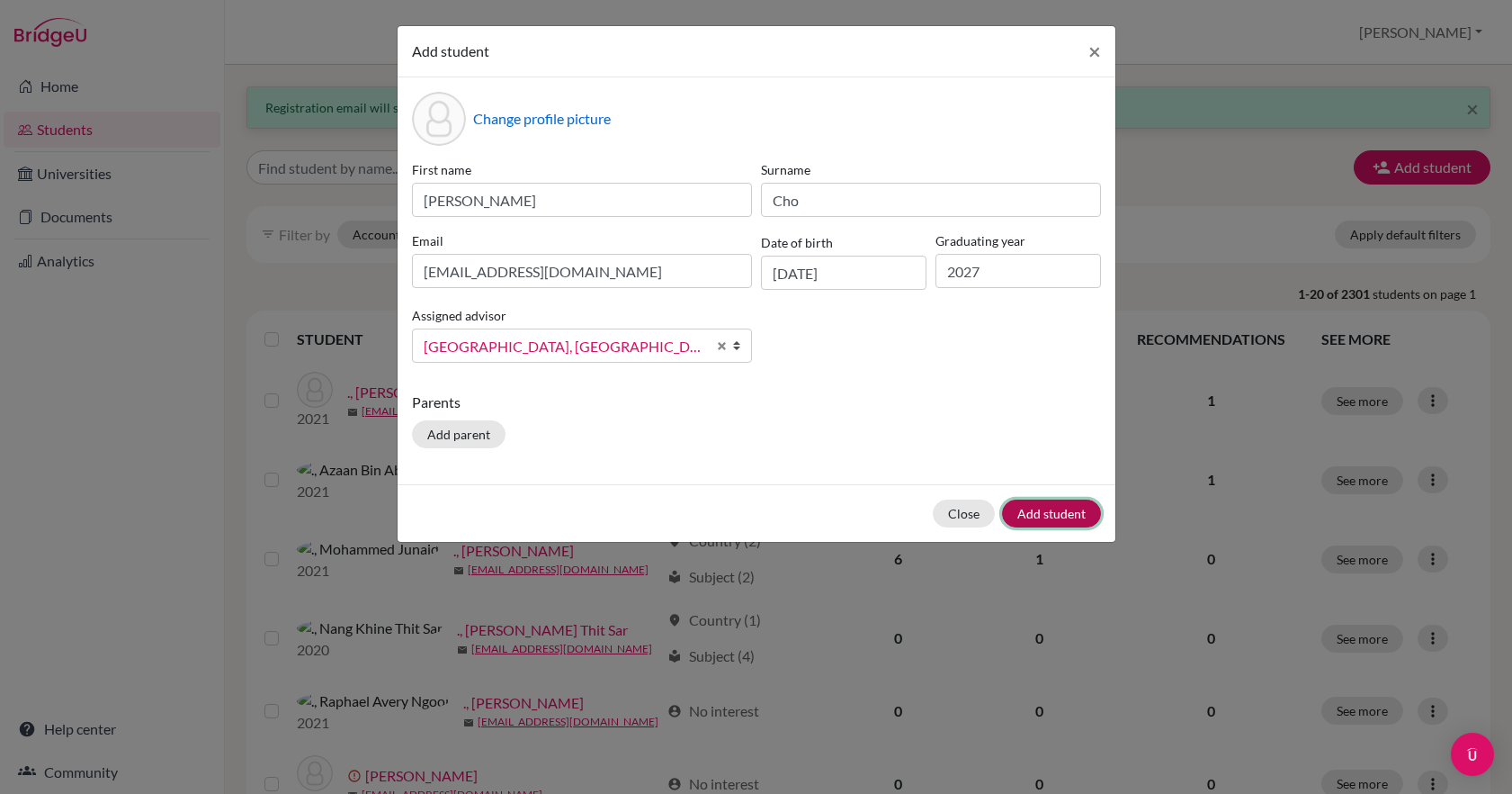
click at [1059, 514] on button "Add student" at bounding box center [1051, 514] width 99 height 28
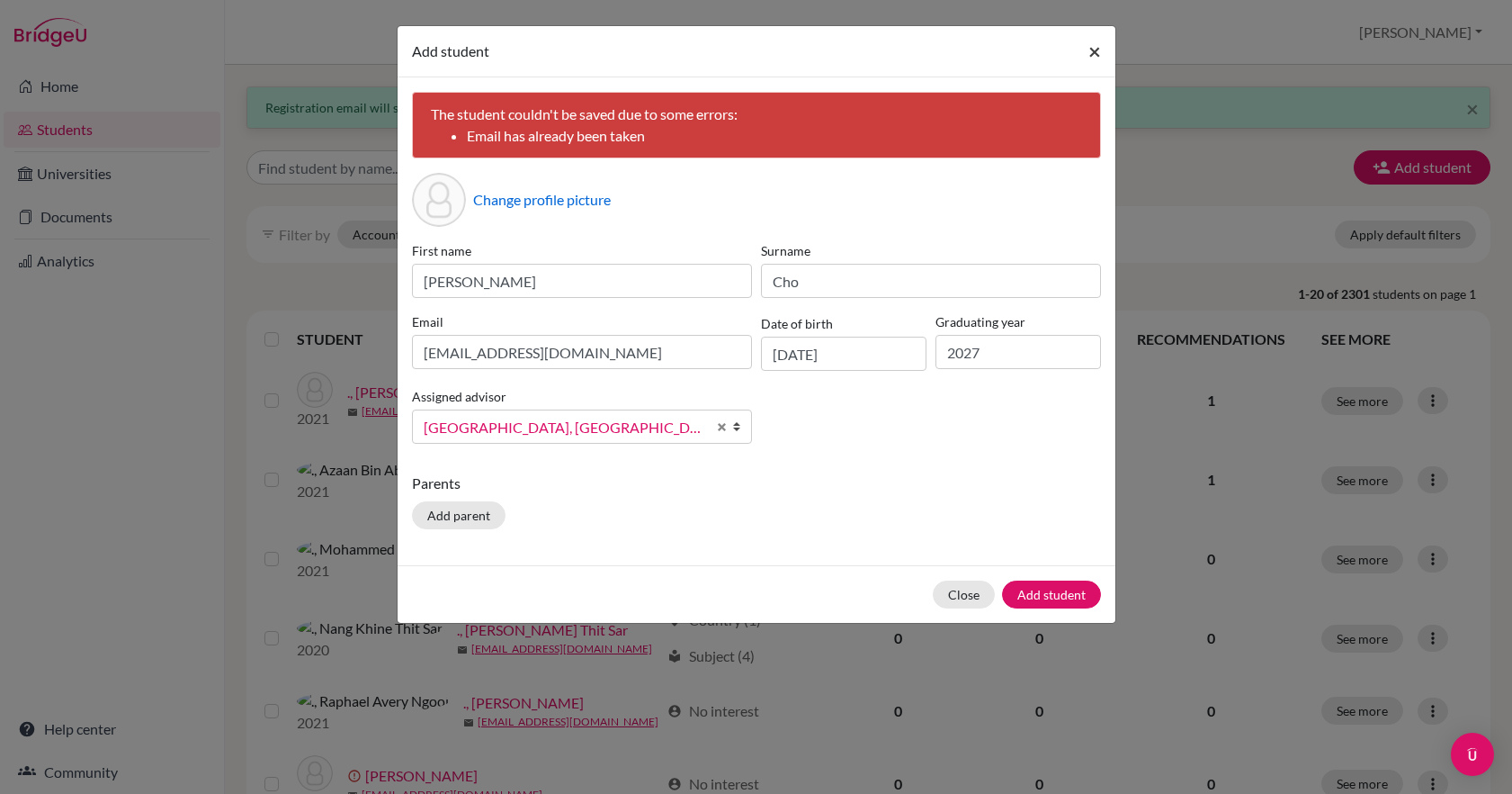
click at [1094, 49] on span "×" at bounding box center [1095, 51] width 13 height 26
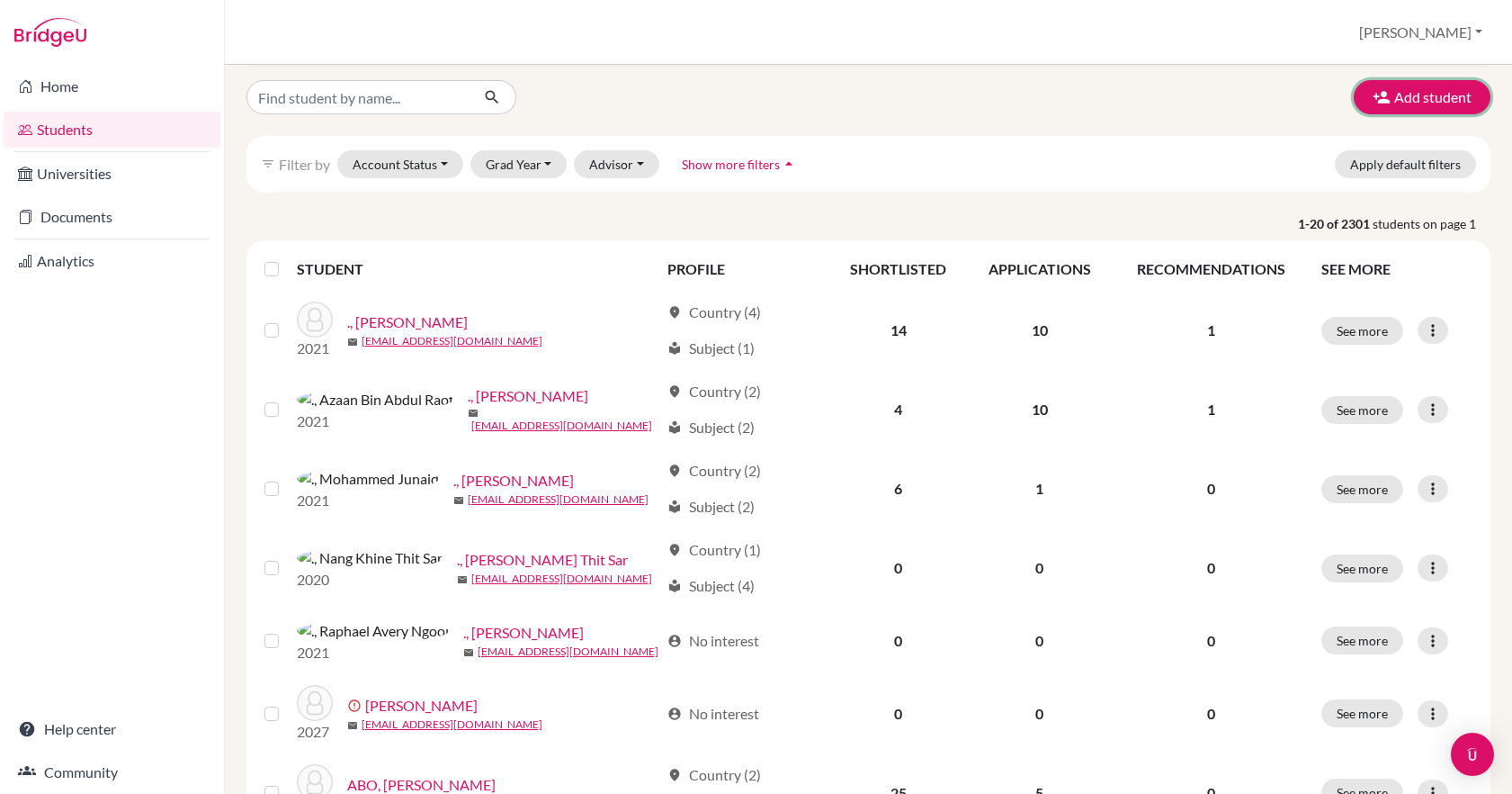
scroll to position [74, 0]
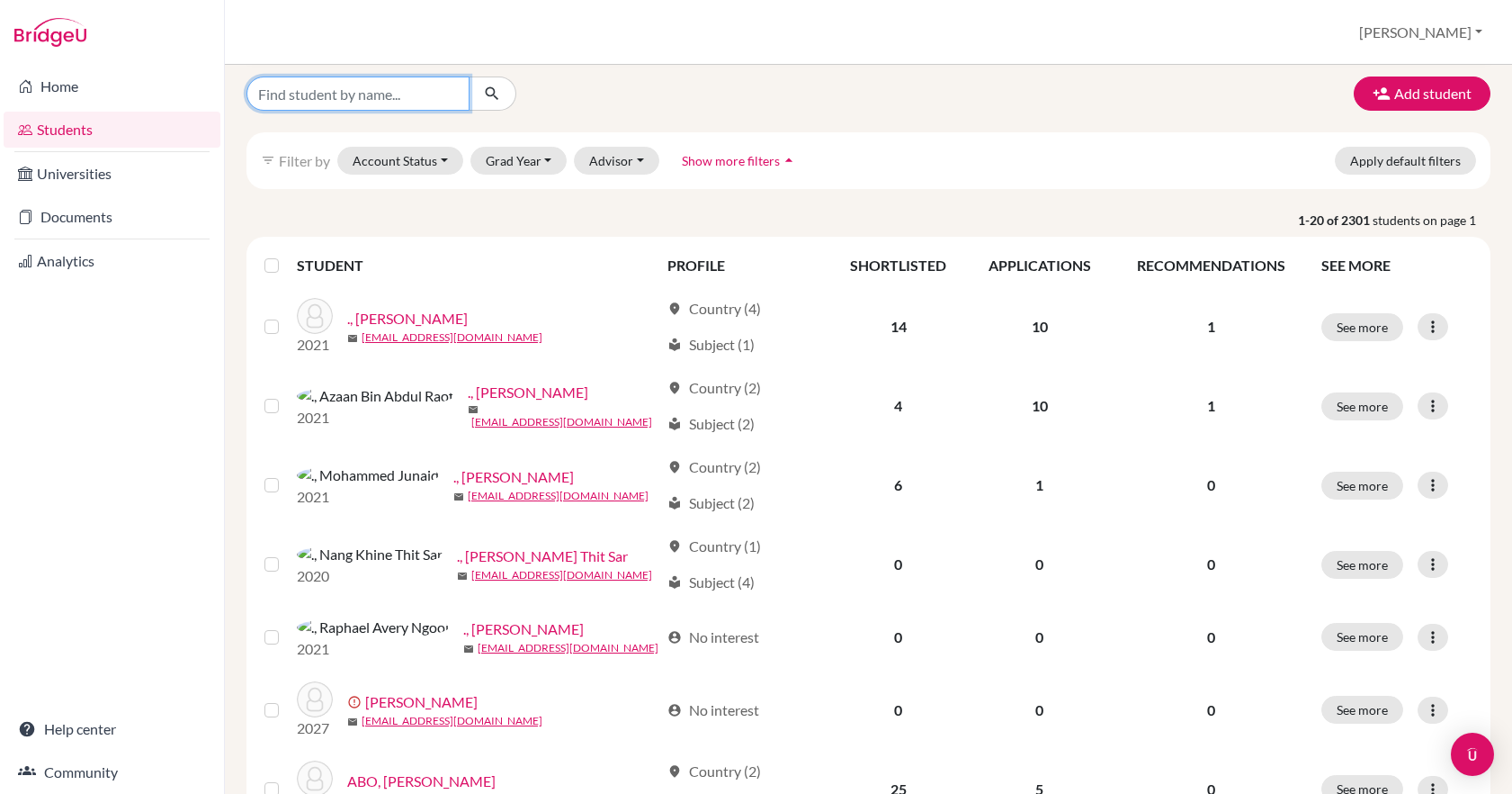
click at [367, 95] on input "Find student by name..." at bounding box center [358, 93] width 223 height 34
type input "cho"
click at [489, 100] on icon "submit" at bounding box center [491, 93] width 18 height 18
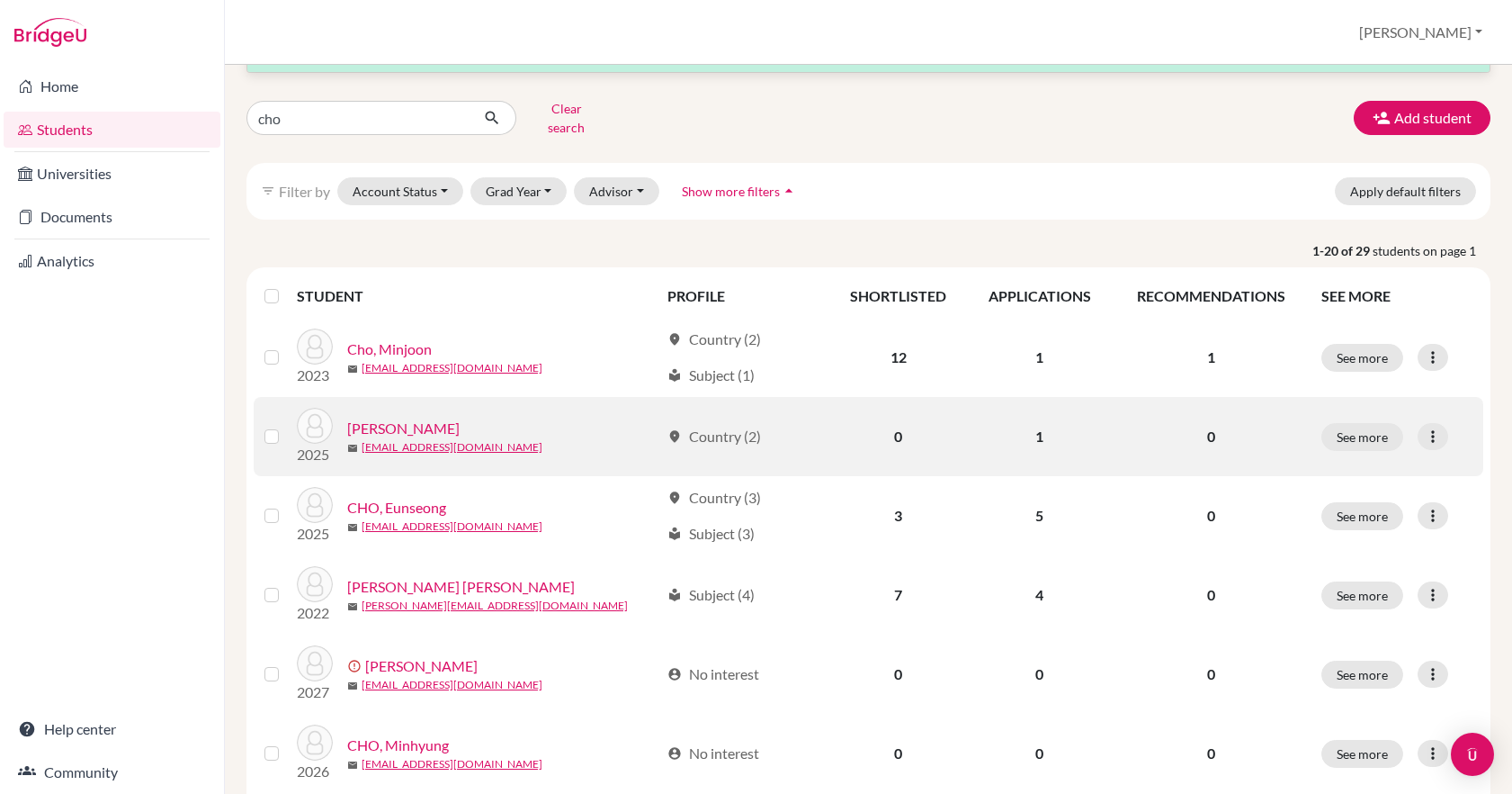
scroll to position [61, 0]
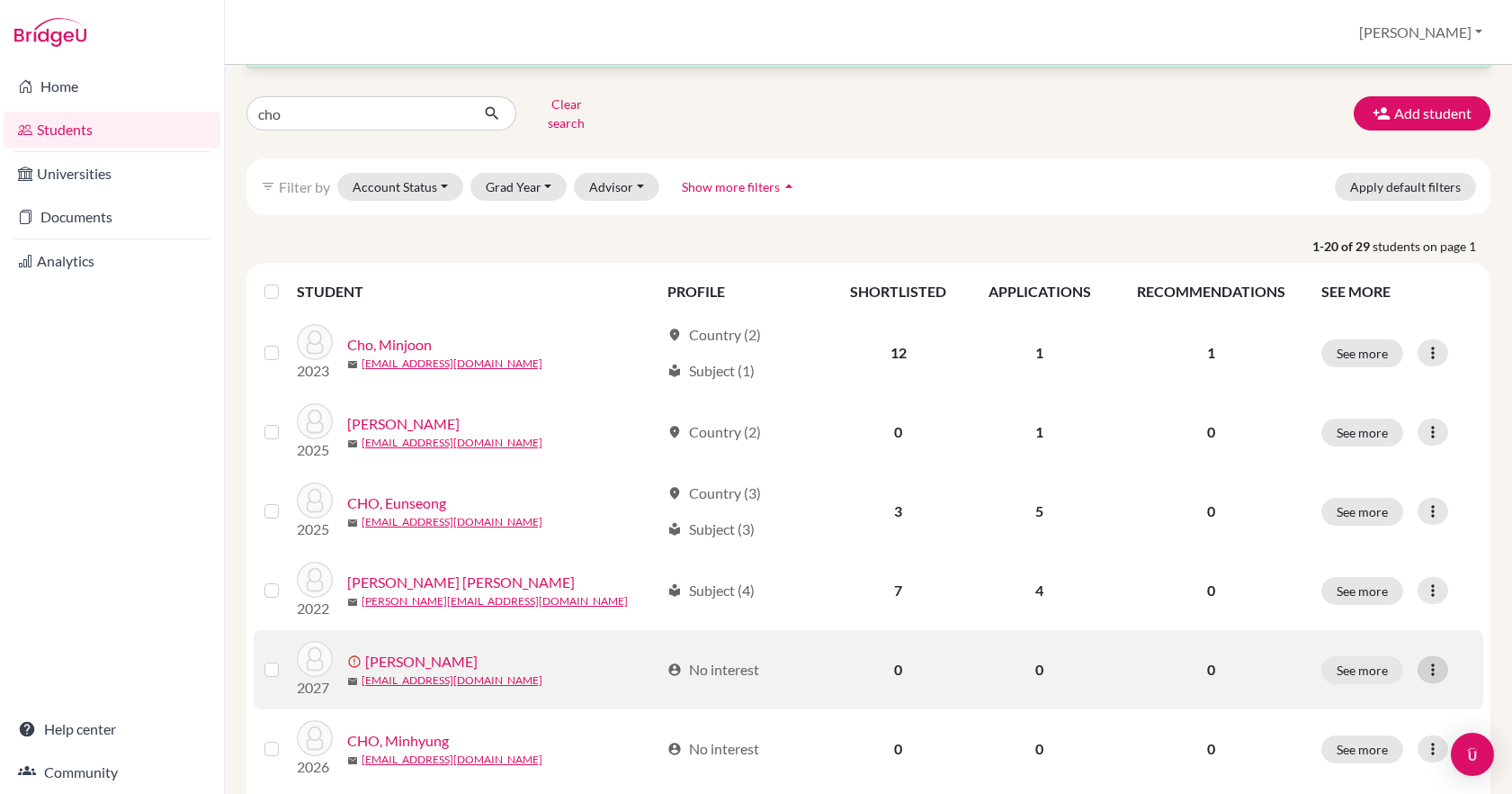
click at [1433, 661] on icon at bounding box center [1433, 669] width 18 height 18
click at [1345, 756] on button "Resend invite email" at bounding box center [1365, 764] width 163 height 29
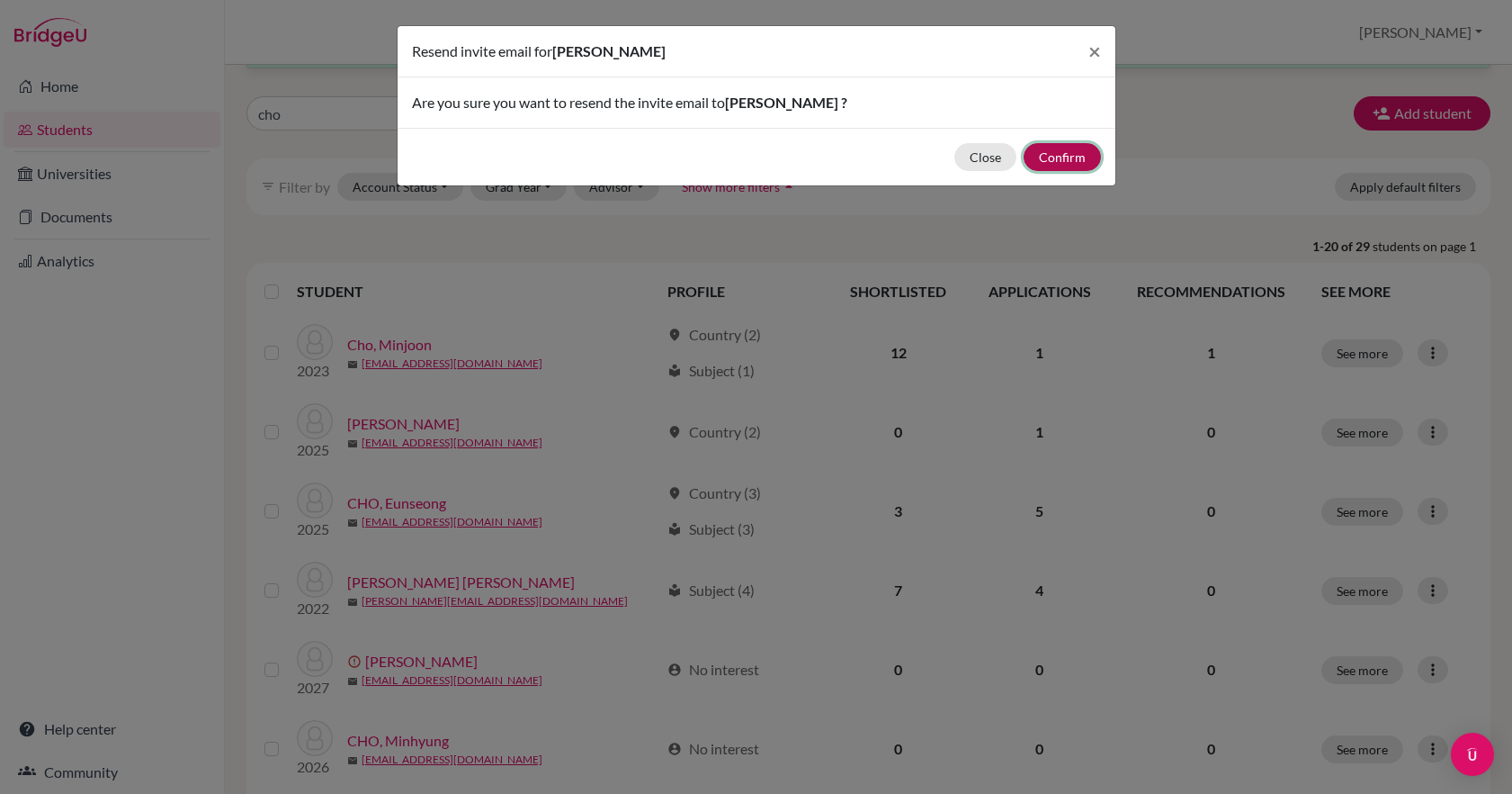
click at [1054, 156] on button "Confirm" at bounding box center [1062, 157] width 77 height 28
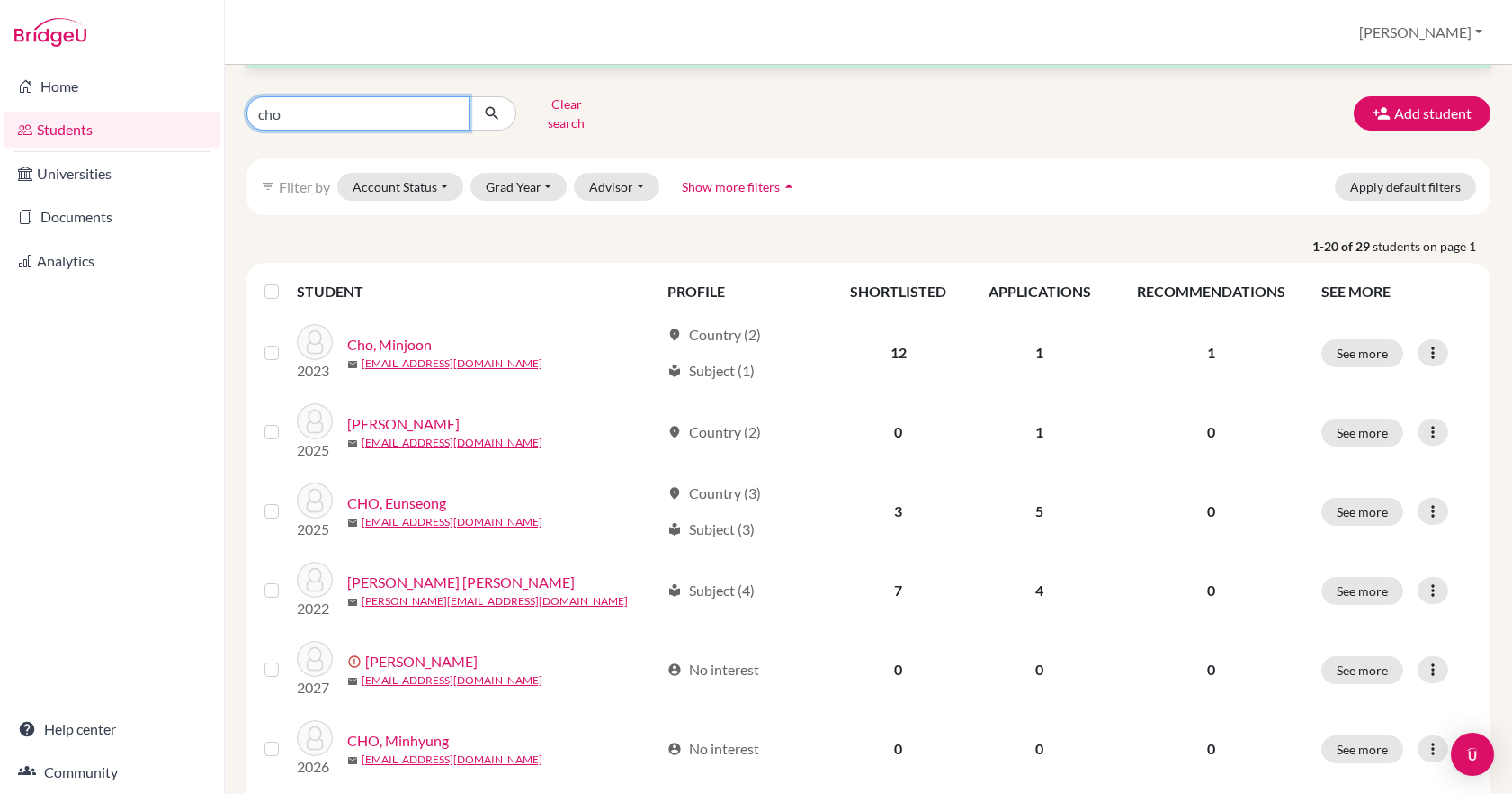
click at [307, 111] on input "cho" at bounding box center [358, 113] width 223 height 34
type input "c"
type input "seungpyo"
click at [495, 105] on icon "submit" at bounding box center [491, 113] width 18 height 18
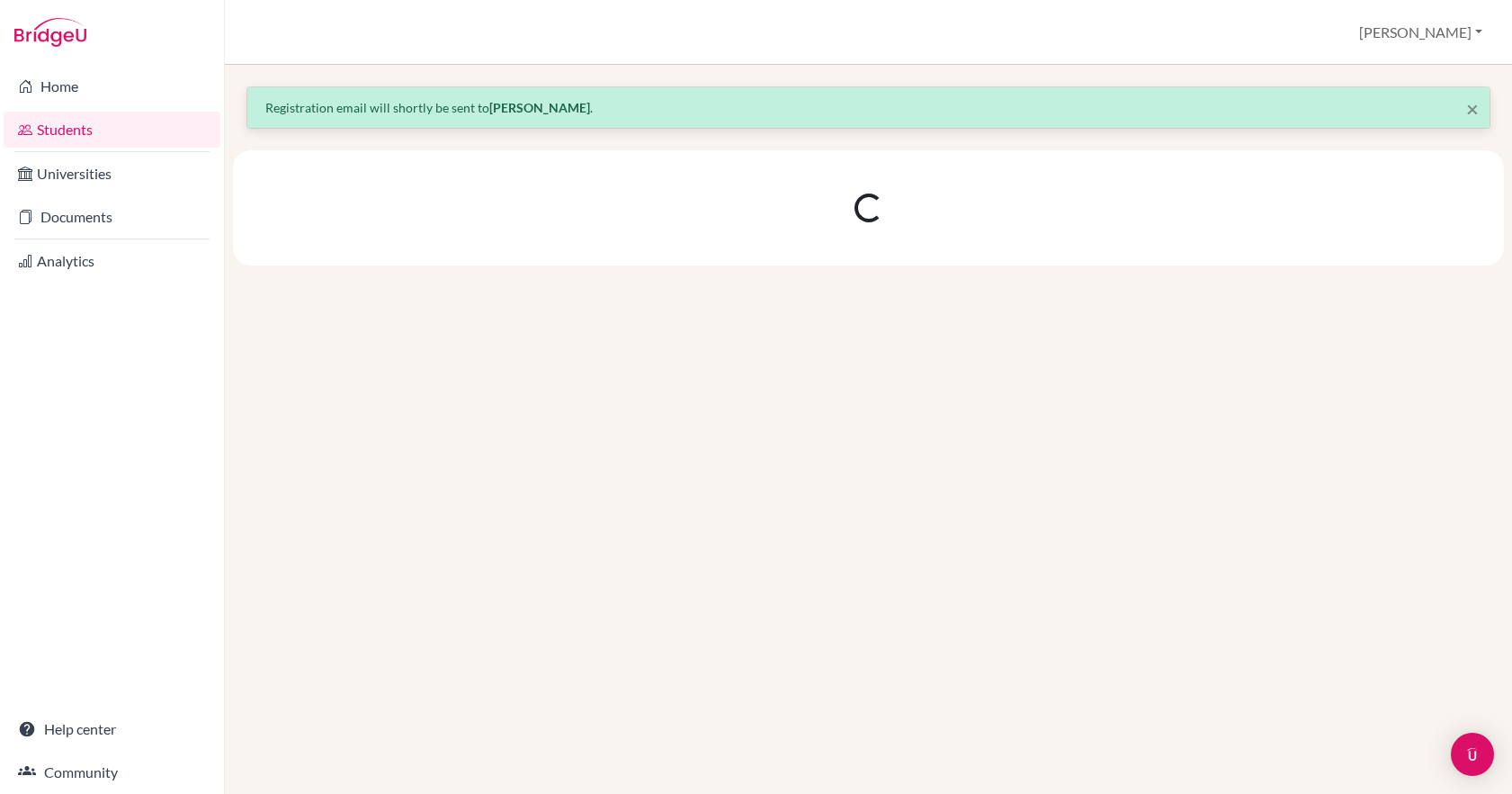
scroll to position [0, 0]
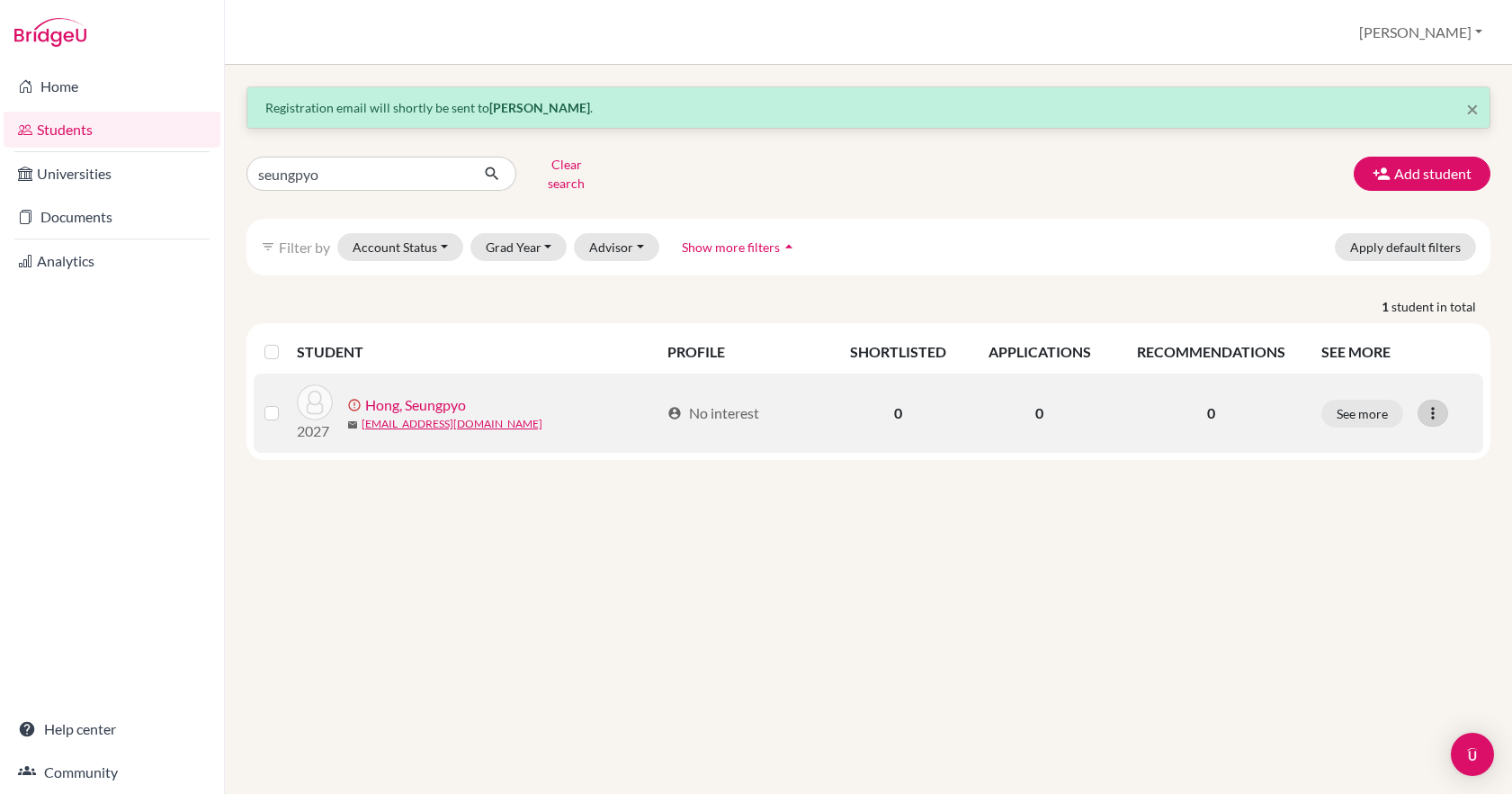
click at [1429, 404] on icon at bounding box center [1433, 412] width 18 height 18
click at [1371, 494] on button "Resend invite email" at bounding box center [1365, 508] width 163 height 29
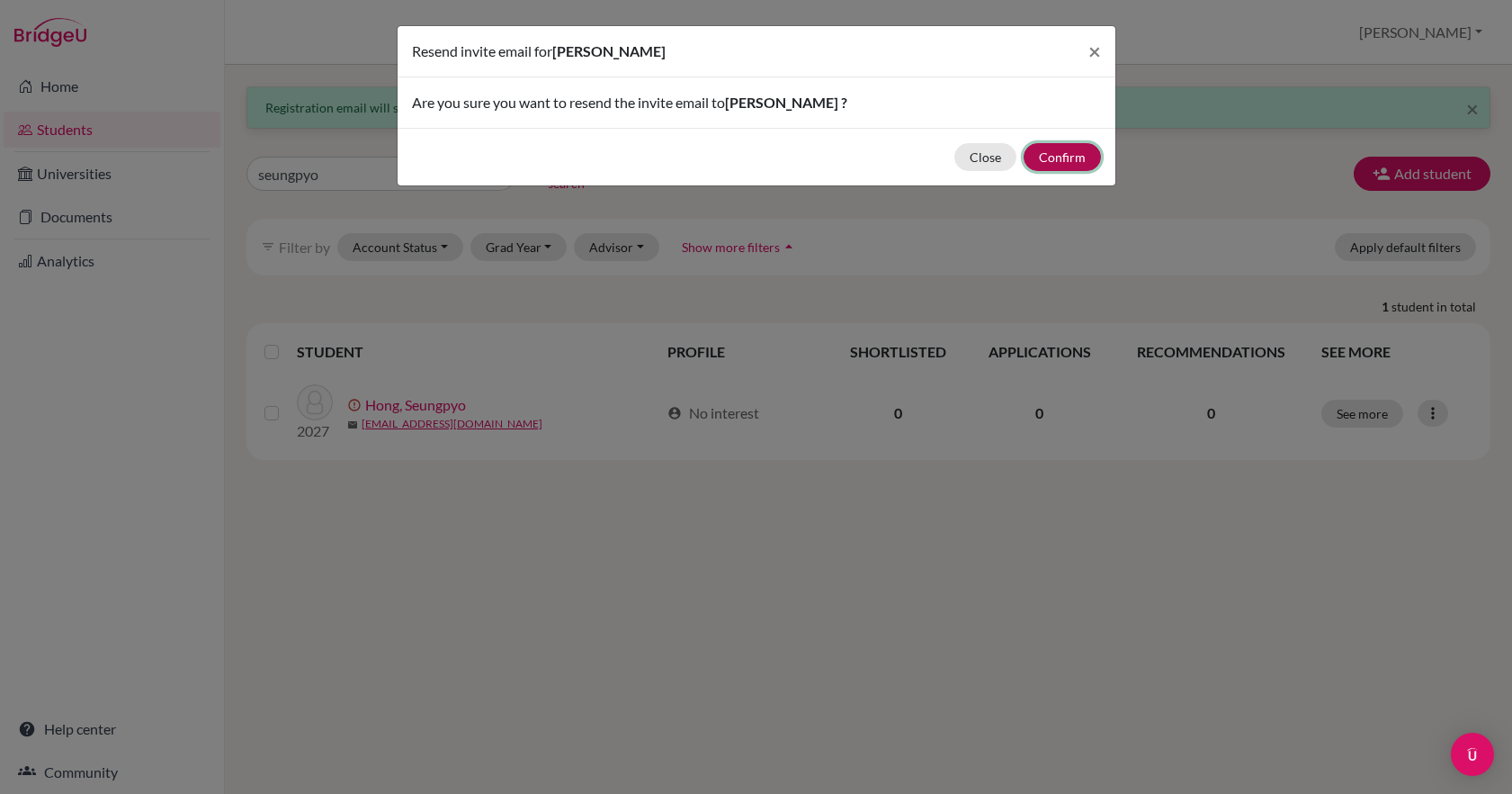
click at [1065, 160] on button "Confirm" at bounding box center [1062, 157] width 77 height 28
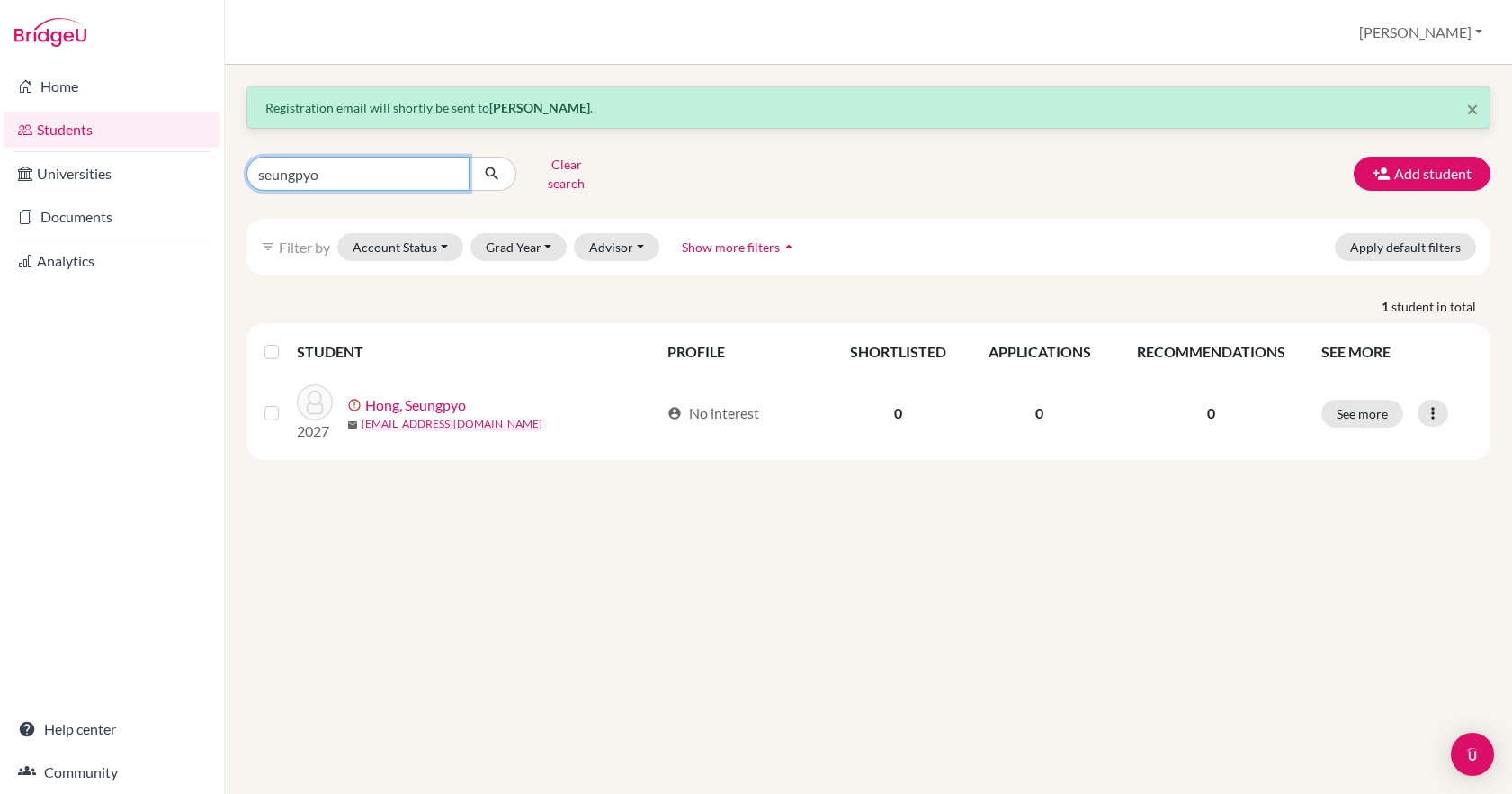
click at [337, 171] on input "seungpyo" at bounding box center [358, 173] width 223 height 34
type input "s"
click at [259, 169] on input "Find student by name..." at bounding box center [358, 173] width 223 height 34
type input "vimrsh"
click at [493, 168] on icon "submit" at bounding box center [491, 173] width 18 height 18
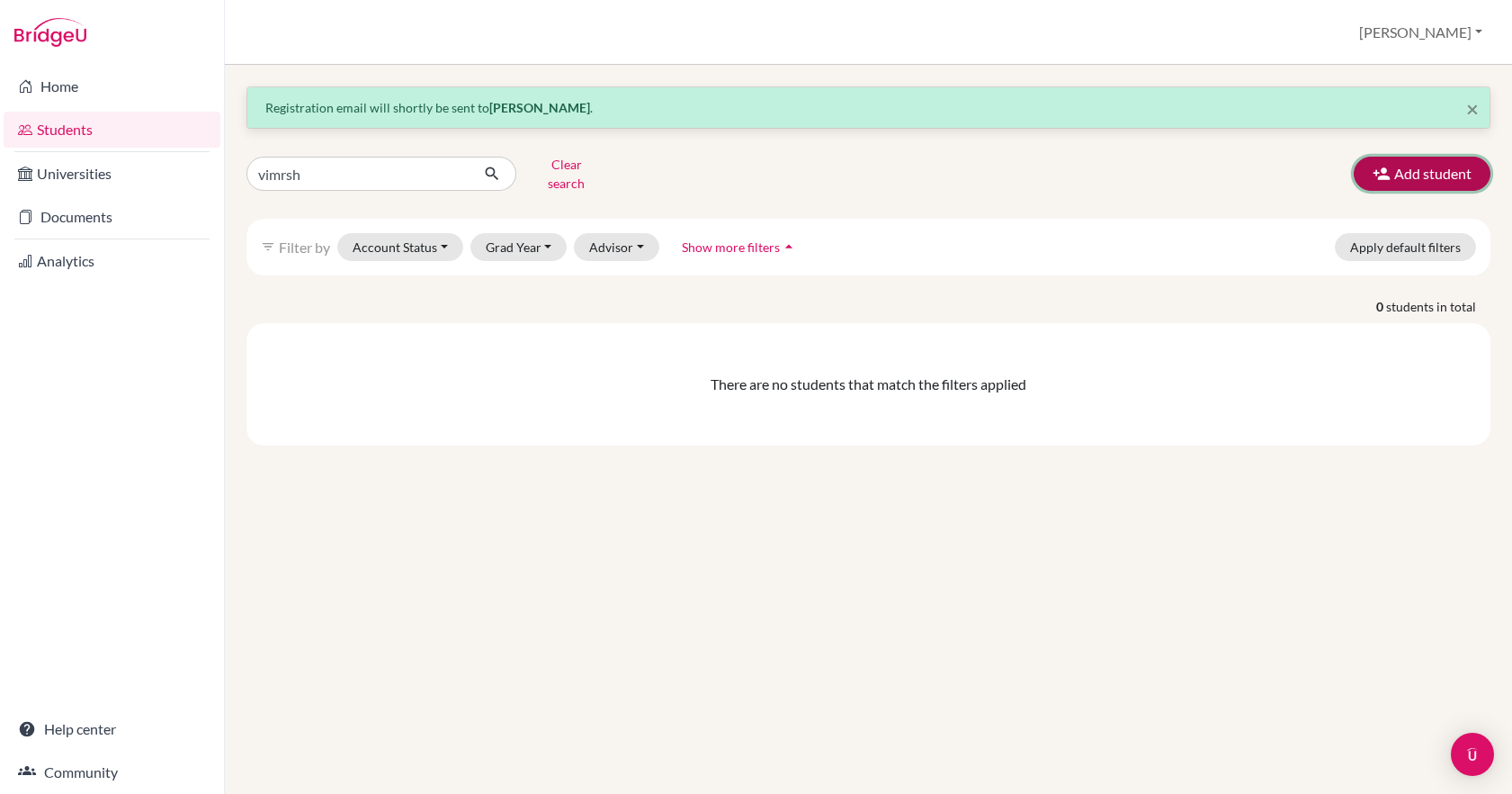
click at [1399, 166] on button "Add student" at bounding box center [1422, 173] width 137 height 34
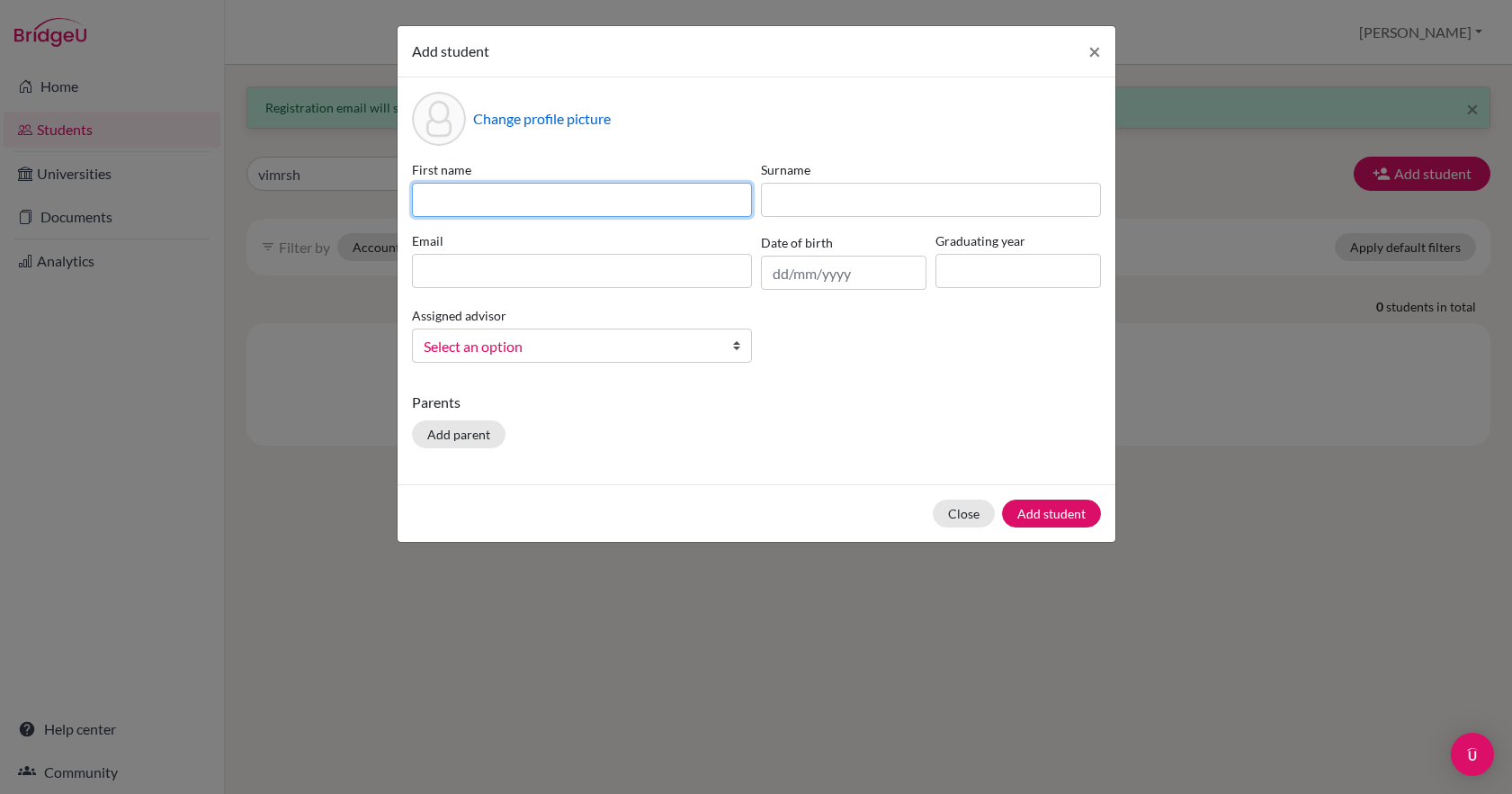
click at [515, 200] on input at bounding box center [582, 199] width 340 height 34
click at [837, 415] on div "Parents Add parent" at bounding box center [756, 424] width 689 height 64
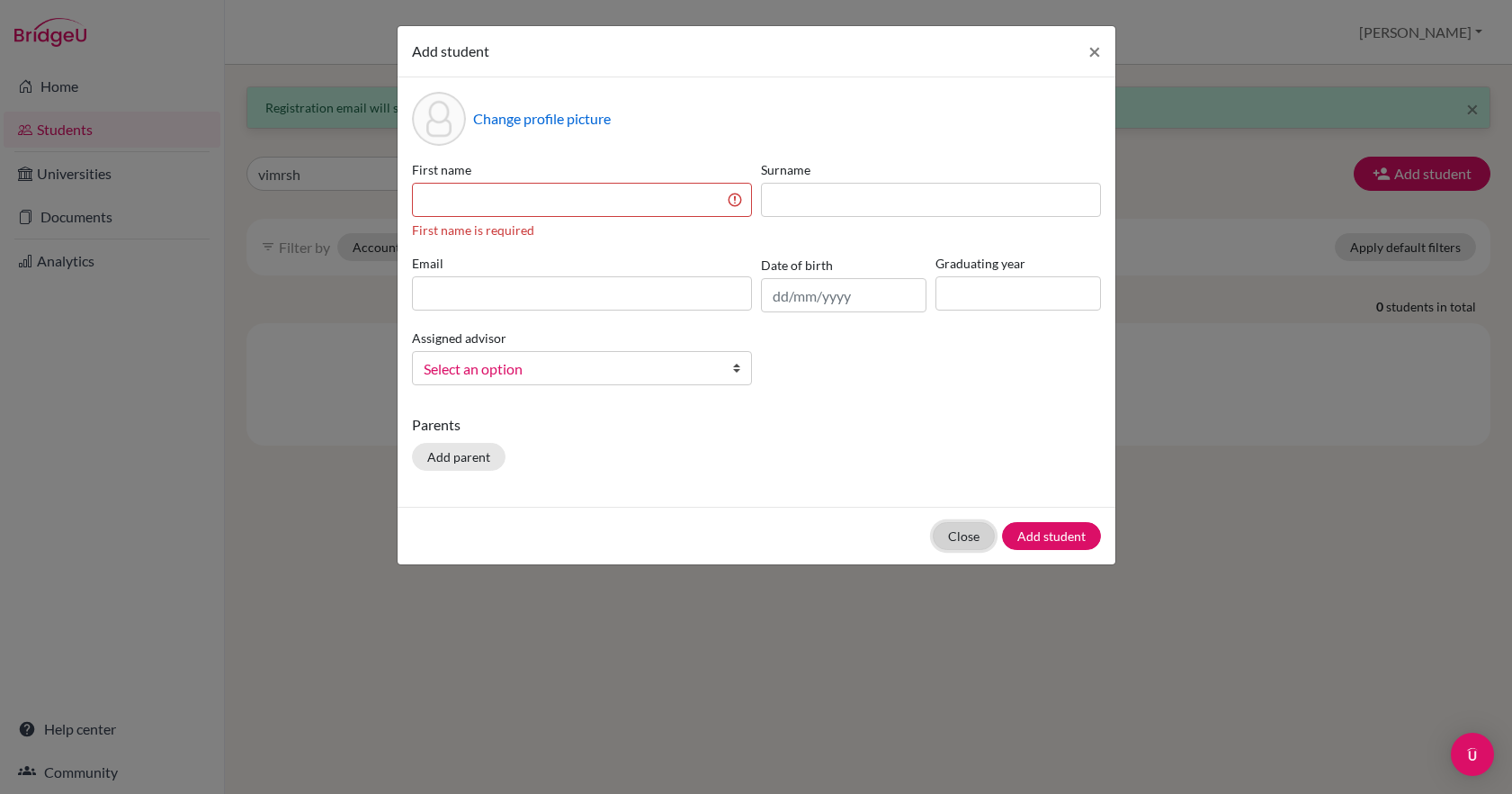
click at [975, 538] on button "Close" at bounding box center [964, 536] width 62 height 28
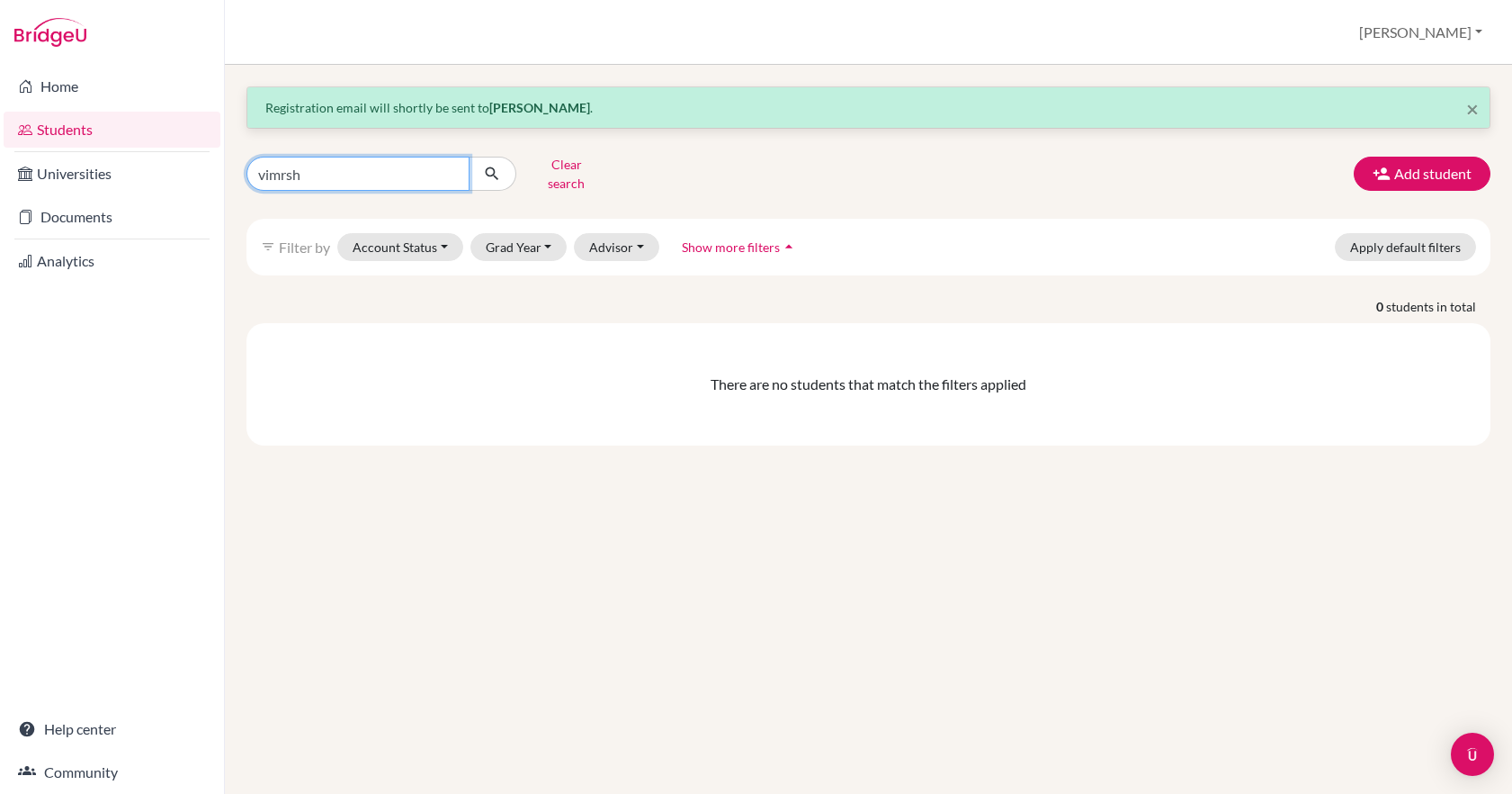
click at [339, 171] on input "vimrsh" at bounding box center [358, 173] width 223 height 34
type input "v"
click at [448, 234] on button "Account Status" at bounding box center [400, 247] width 126 height 28
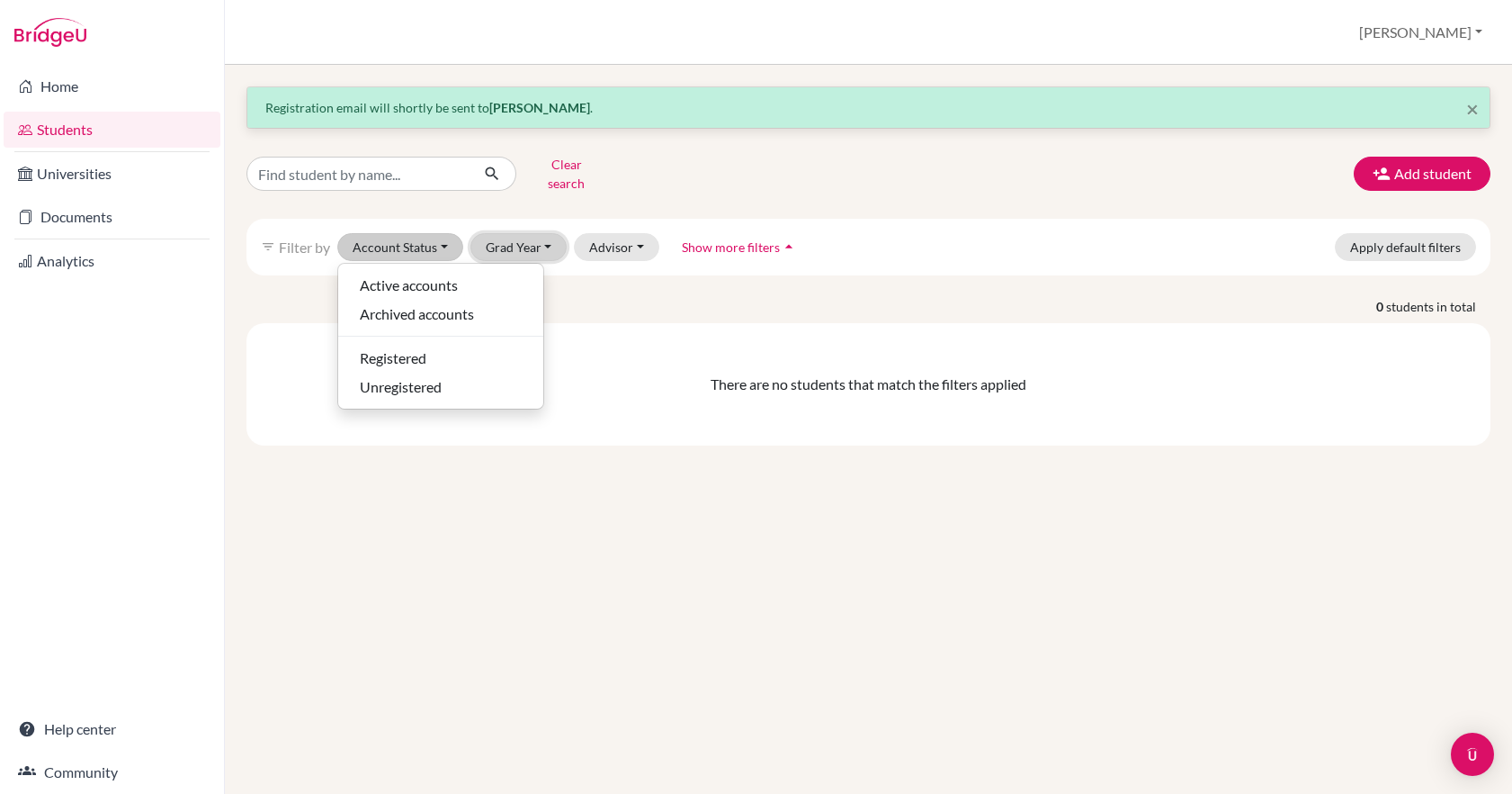
click at [511, 236] on button "Grad Year" at bounding box center [519, 247] width 97 height 28
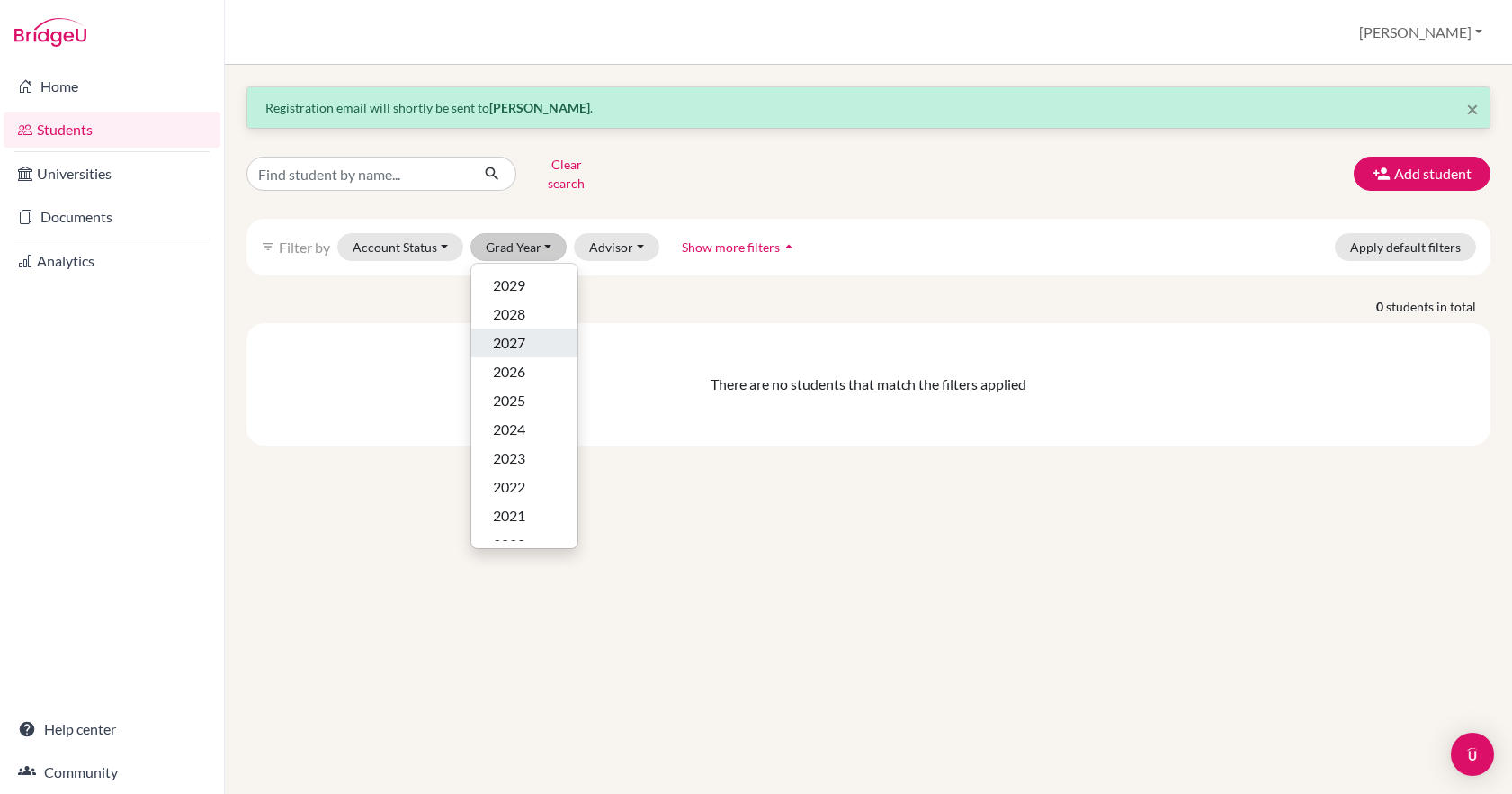
click at [522, 332] on span "2027" at bounding box center [509, 343] width 33 height 21
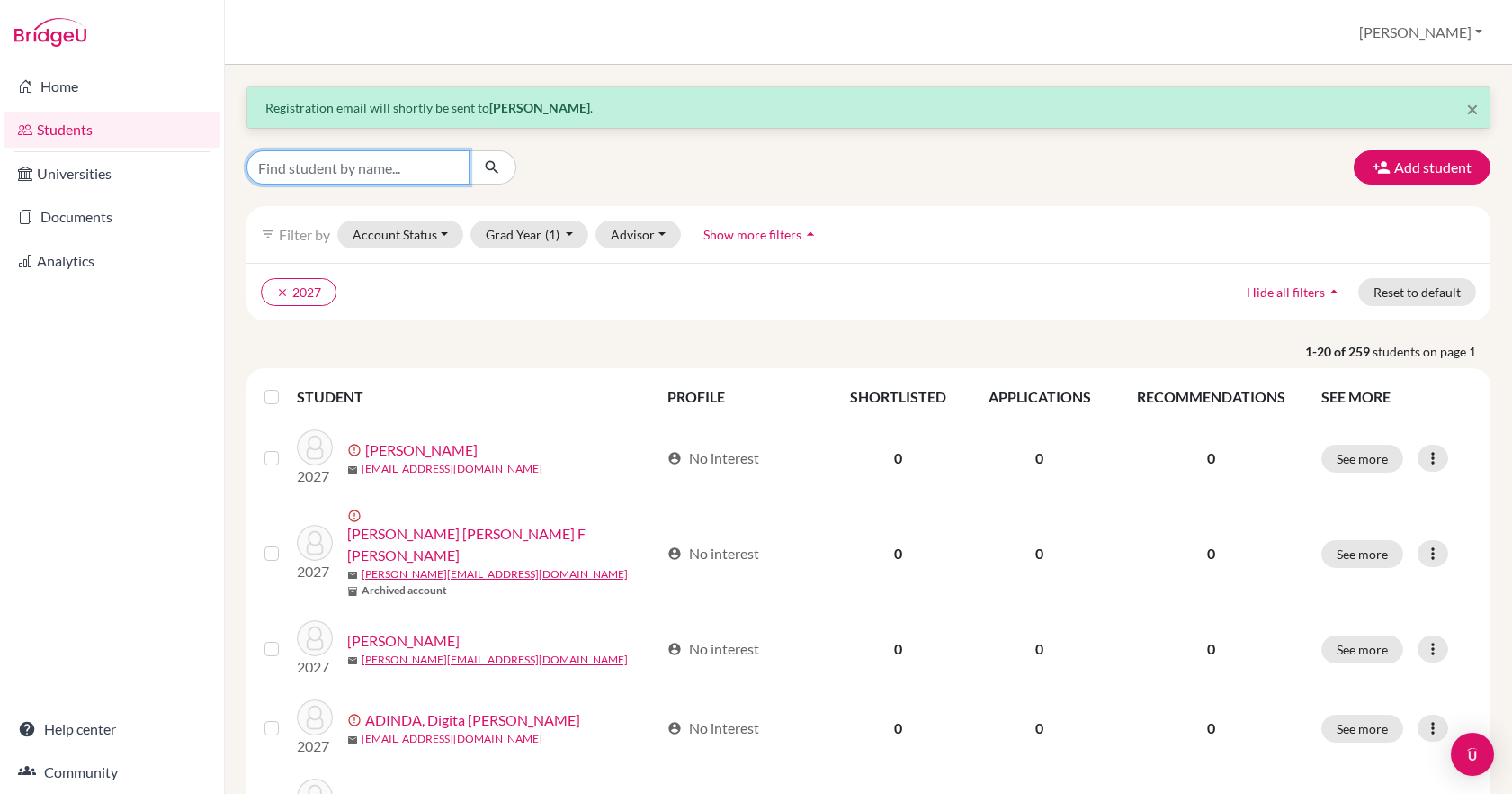
click at [314, 175] on input "Find student by name..." at bounding box center [358, 167] width 223 height 34
type input "vimrsh"
click at [489, 168] on icon "submit" at bounding box center [491, 167] width 18 height 18
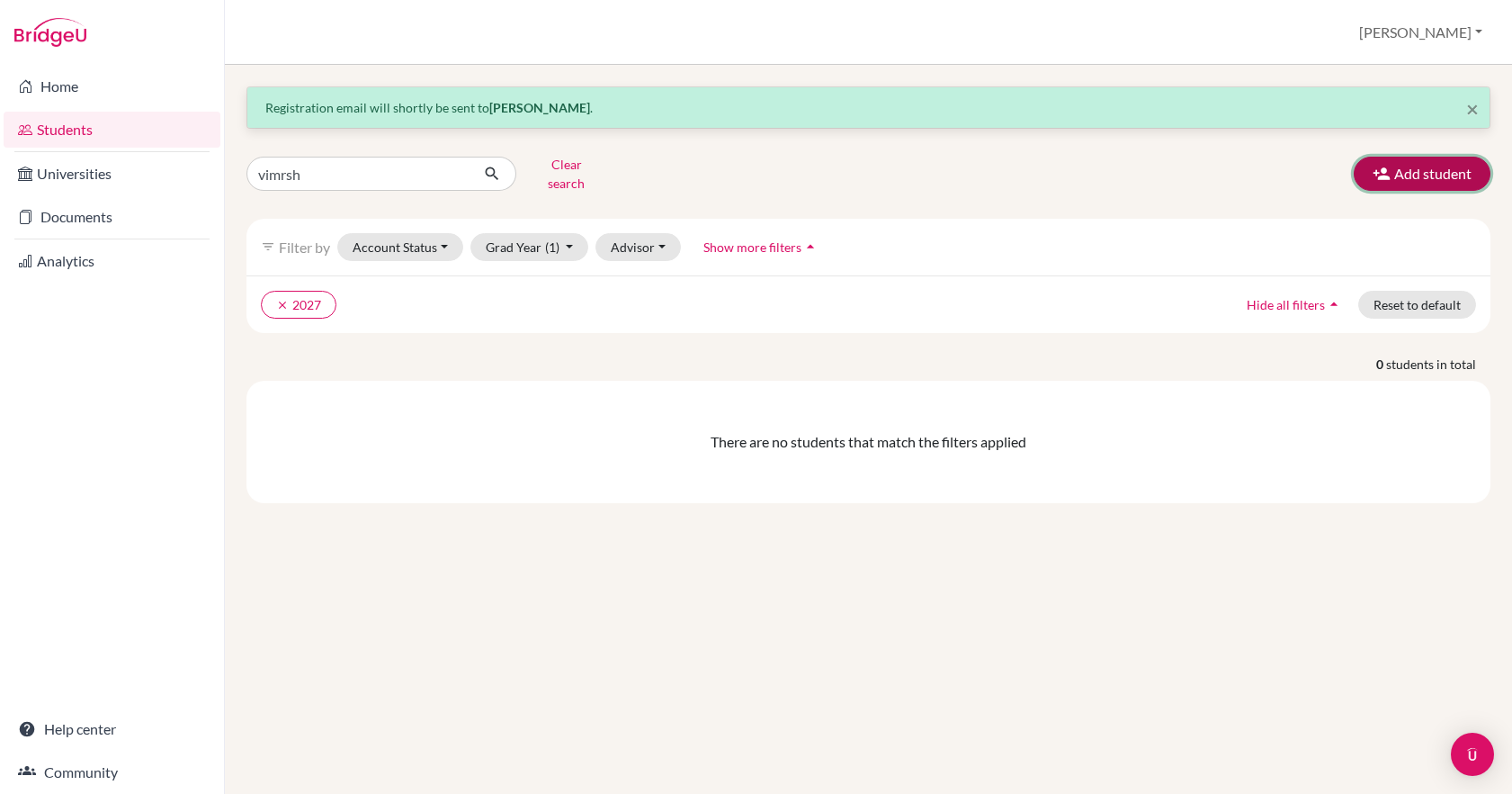
click at [1387, 166] on icon "button" at bounding box center [1381, 173] width 18 height 18
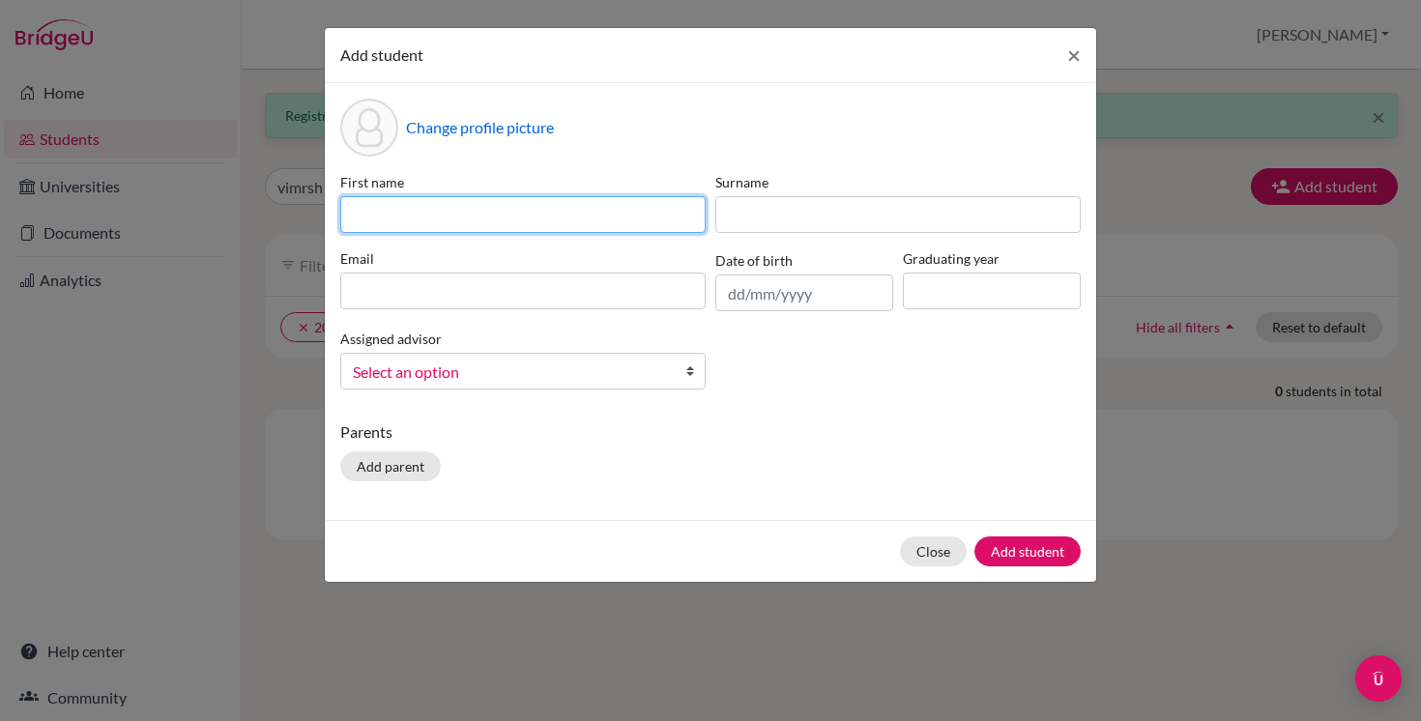
click at [685, 221] on input at bounding box center [522, 214] width 365 height 37
type input "Vimrsh"
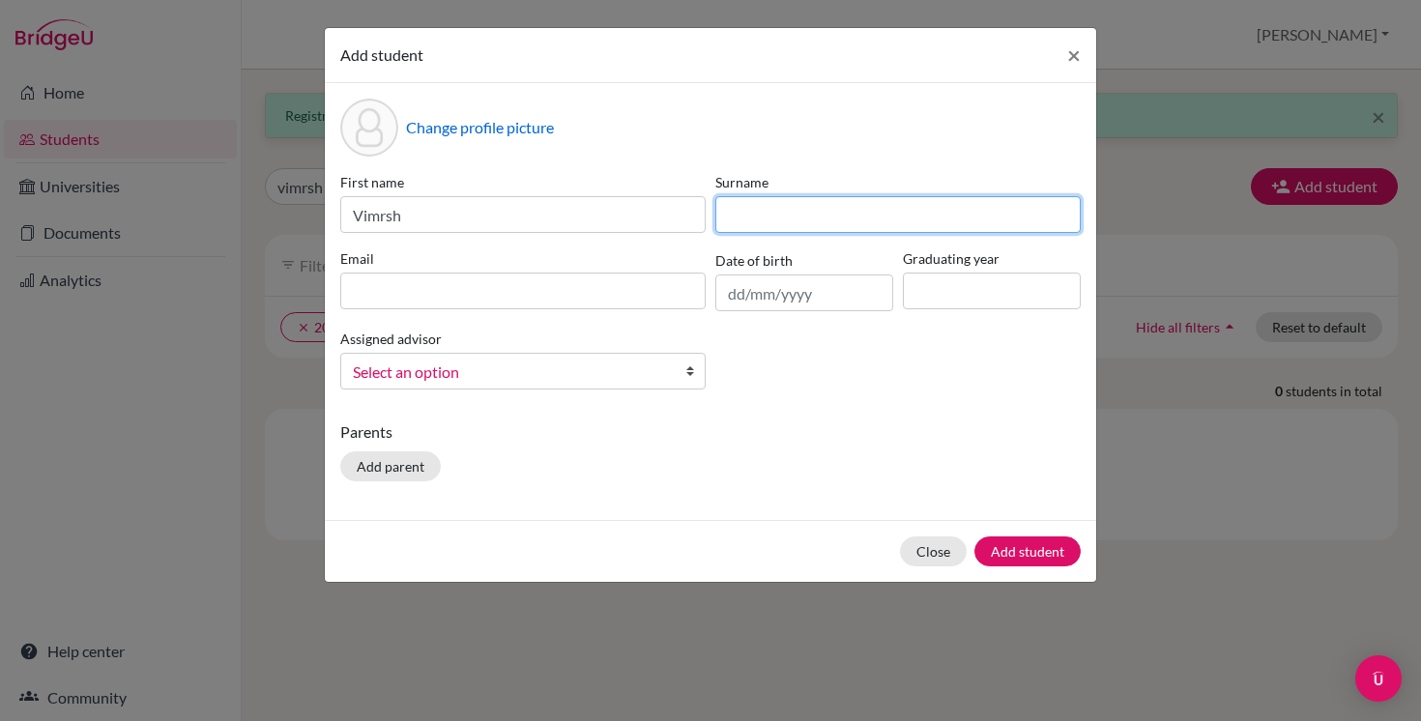
click at [865, 213] on input at bounding box center [898, 214] width 365 height 37
type input "Patnaik"
click at [562, 309] on div "Email" at bounding box center [523, 279] width 375 height 63
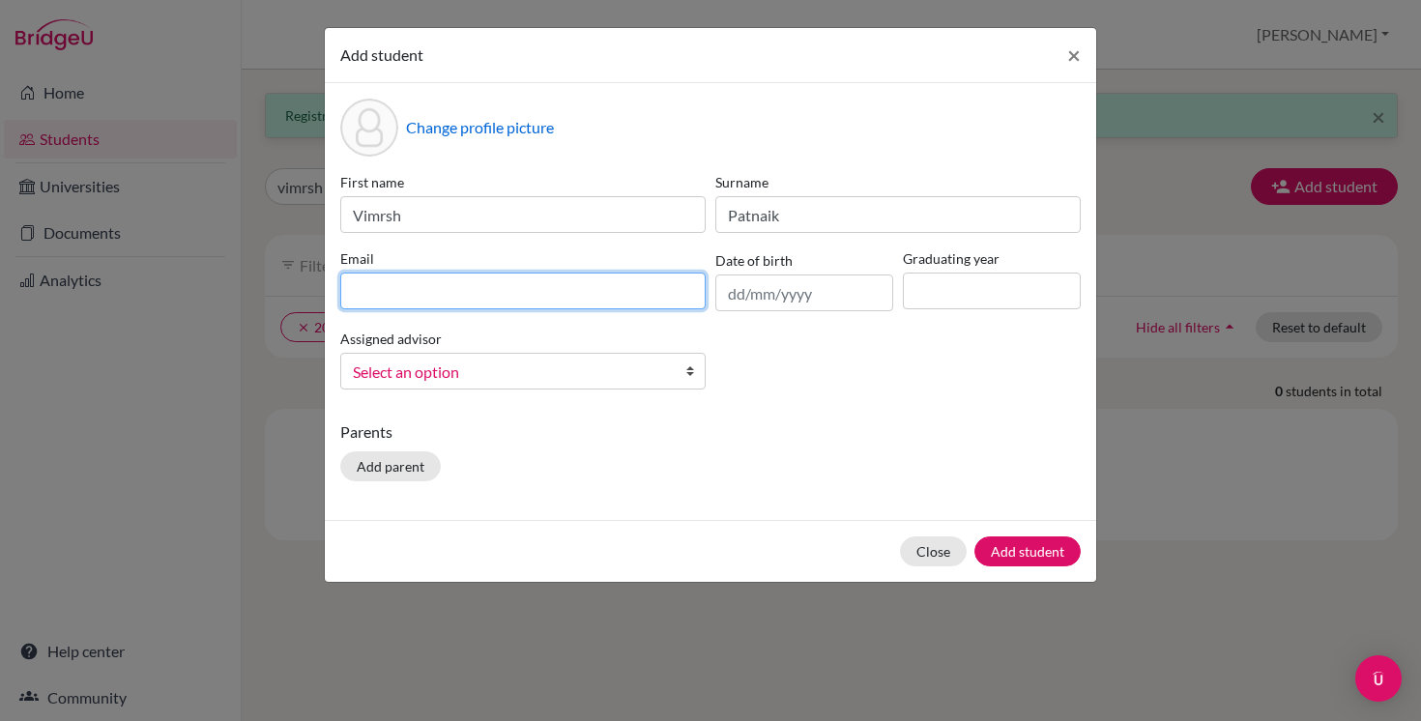
click at [573, 305] on input at bounding box center [522, 291] width 365 height 37
type input "kottakkip@my.ofs.edu.sg"
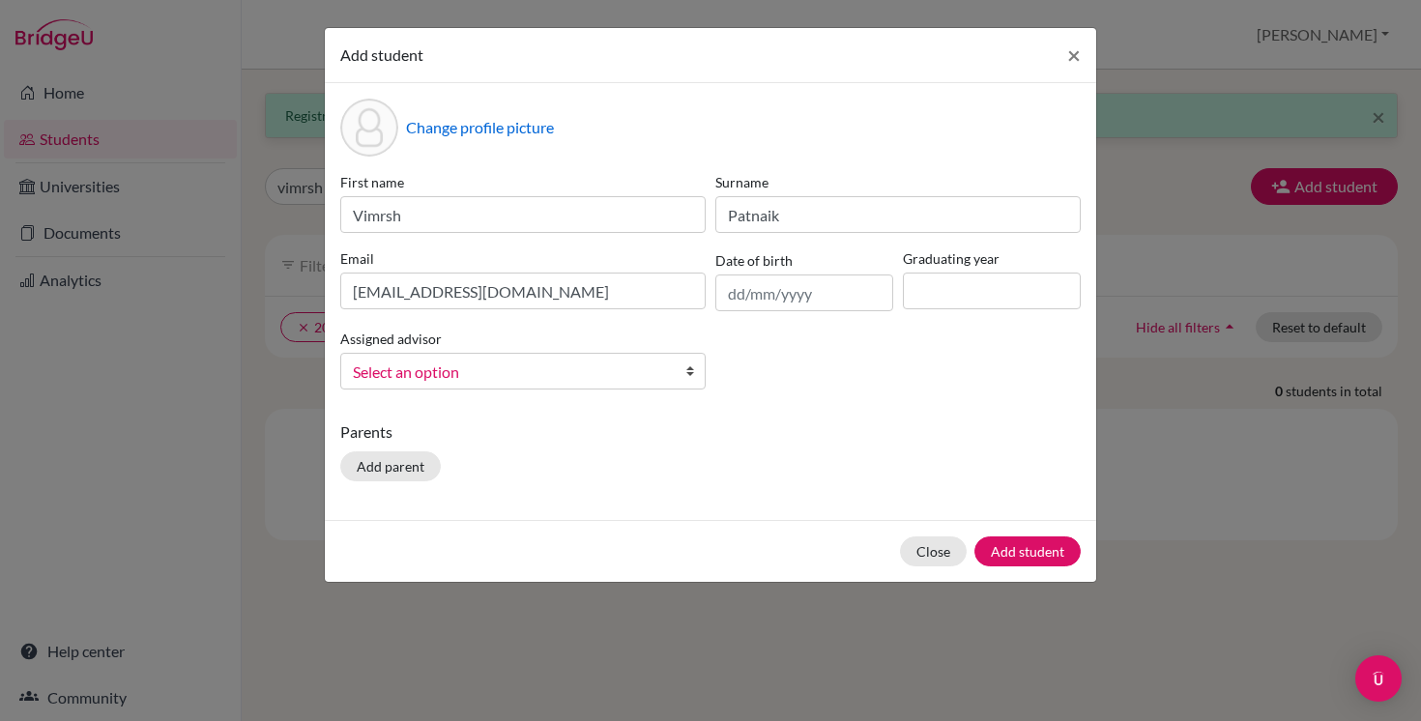
click at [495, 381] on span "Select an option" at bounding box center [510, 372] width 315 height 25
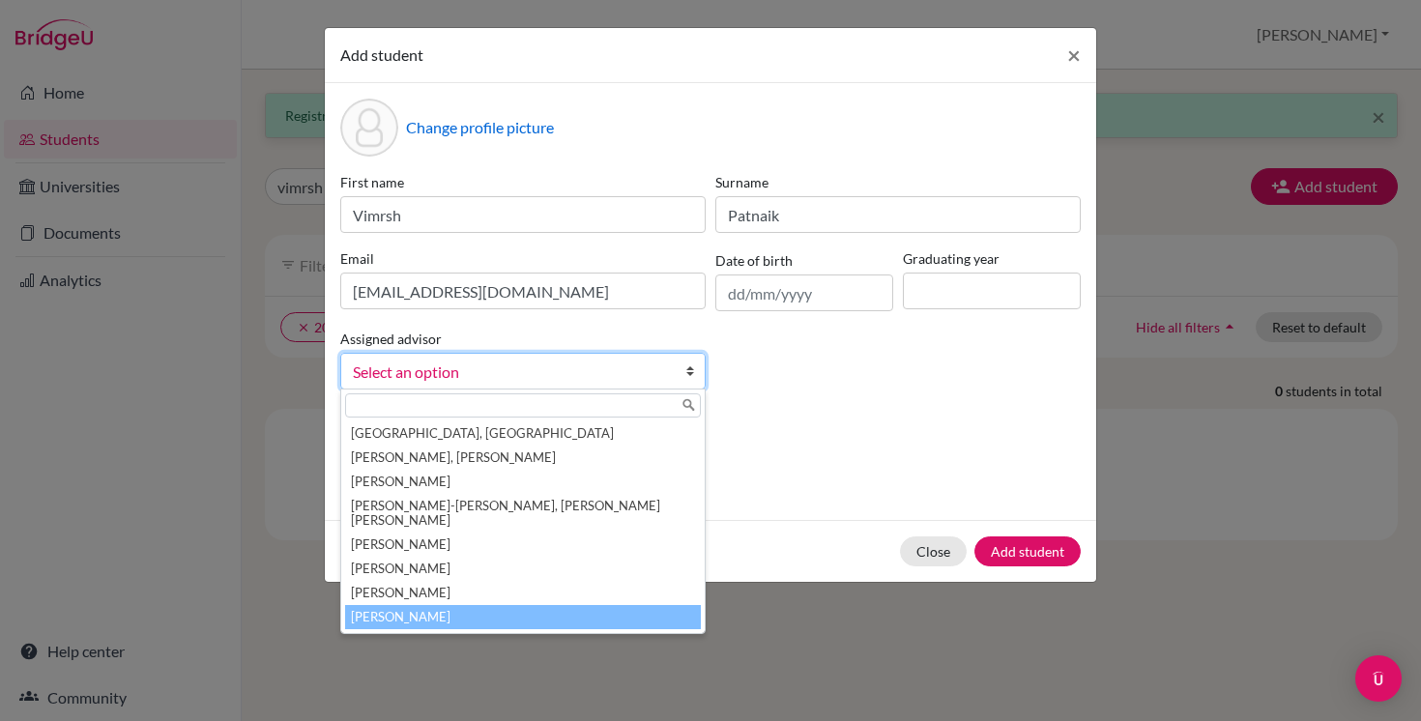
click at [443, 605] on li "Wailes, Gareth" at bounding box center [523, 617] width 356 height 24
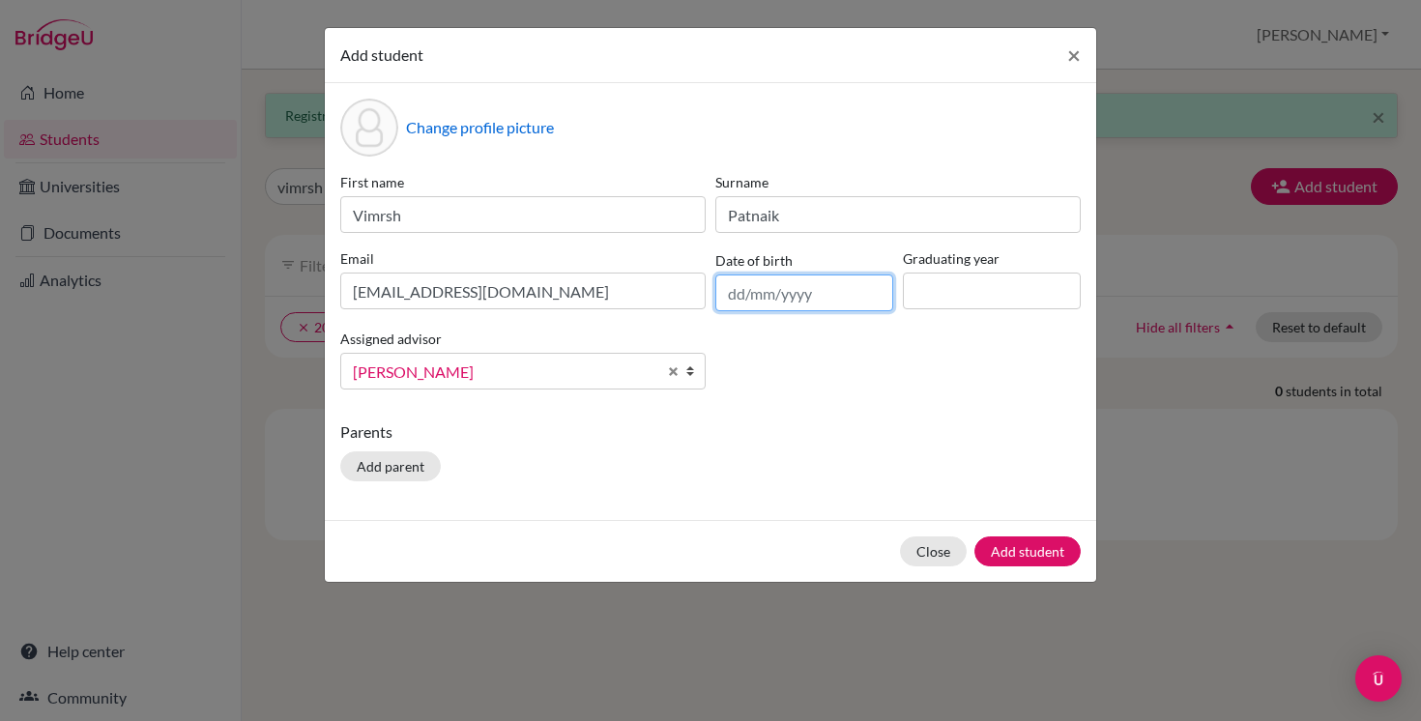
click at [737, 291] on input "text" at bounding box center [805, 293] width 178 height 37
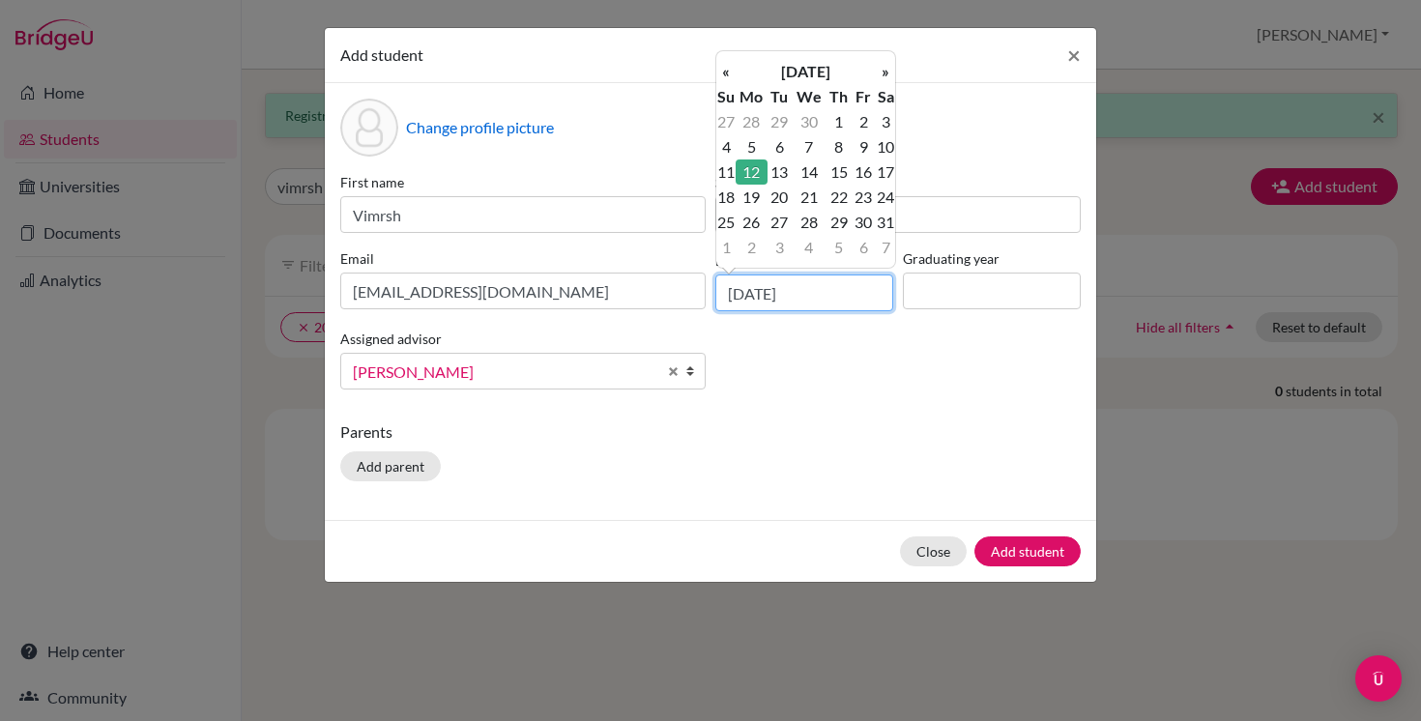
type input "12/10/2009"
click at [947, 284] on input at bounding box center [992, 291] width 178 height 37
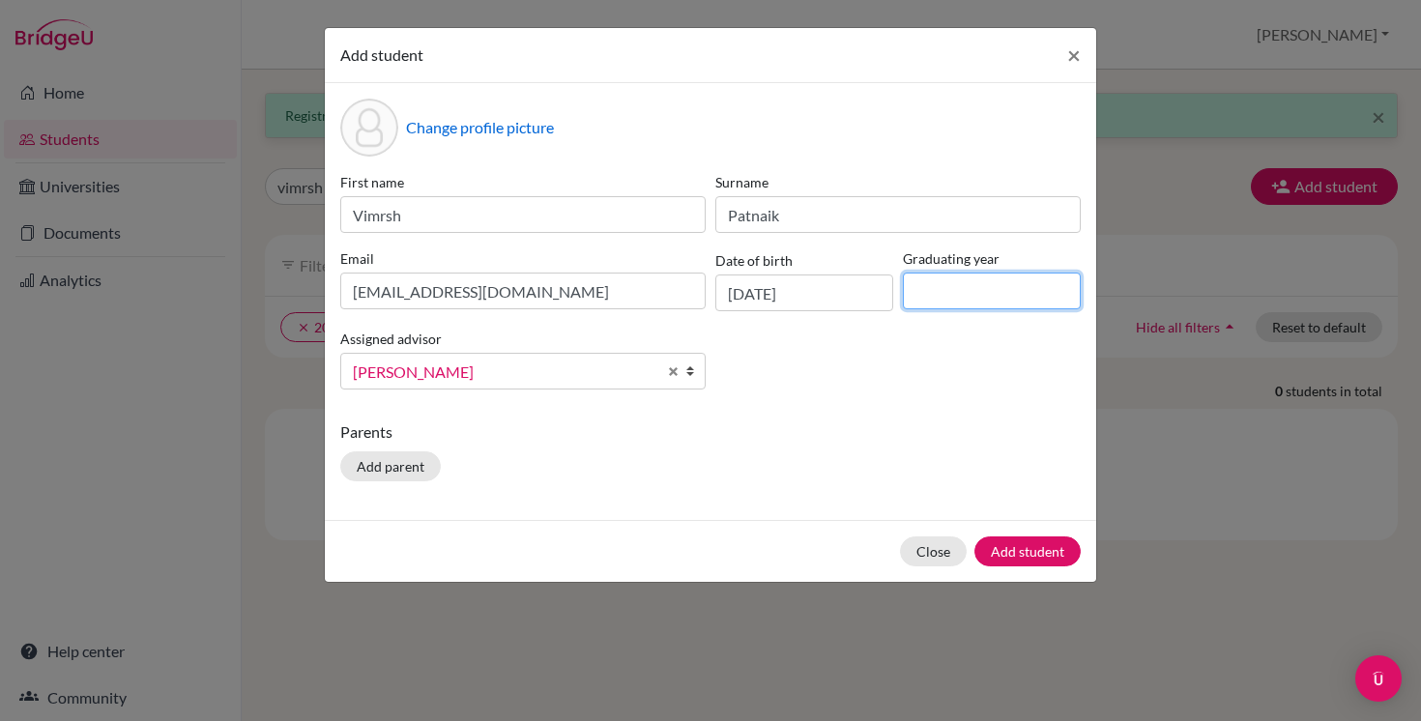
type input "2027"
click at [1011, 549] on button "Add student" at bounding box center [1028, 552] width 106 height 30
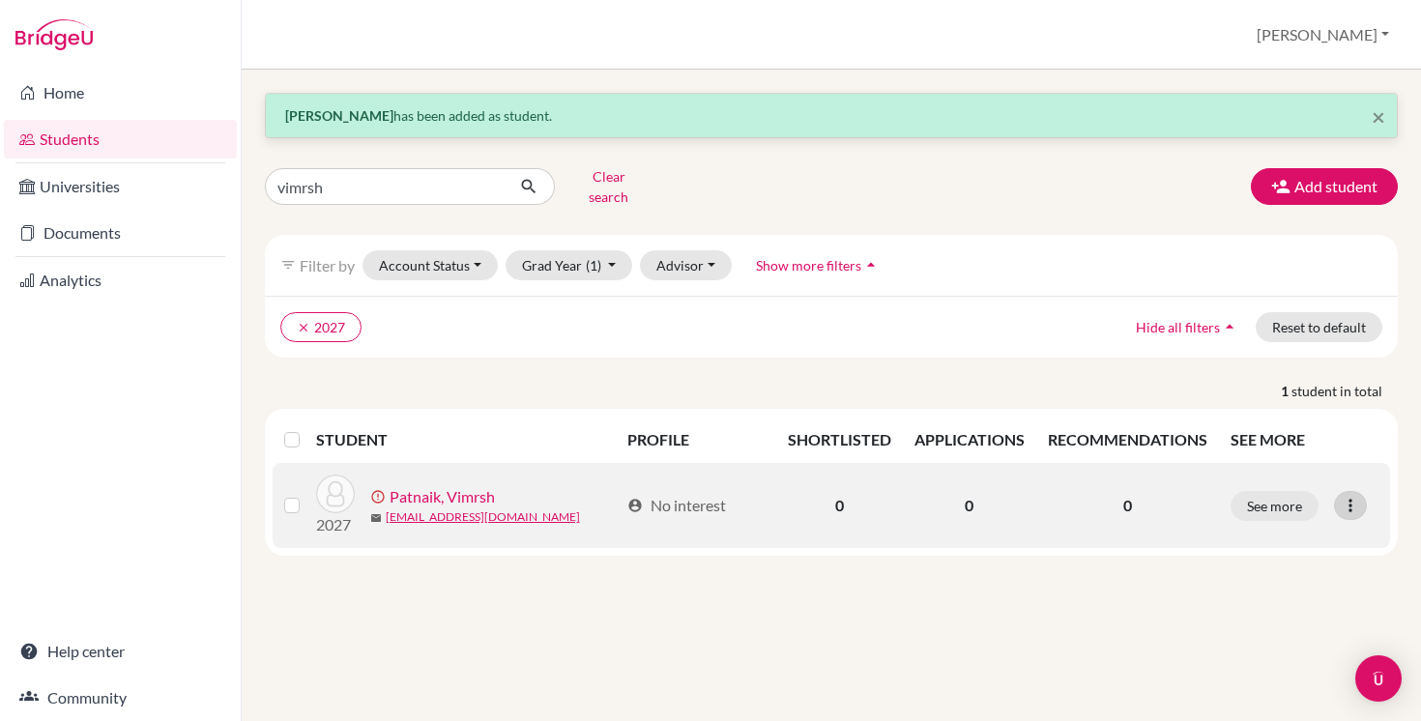
click at [1348, 496] on icon at bounding box center [1350, 505] width 19 height 19
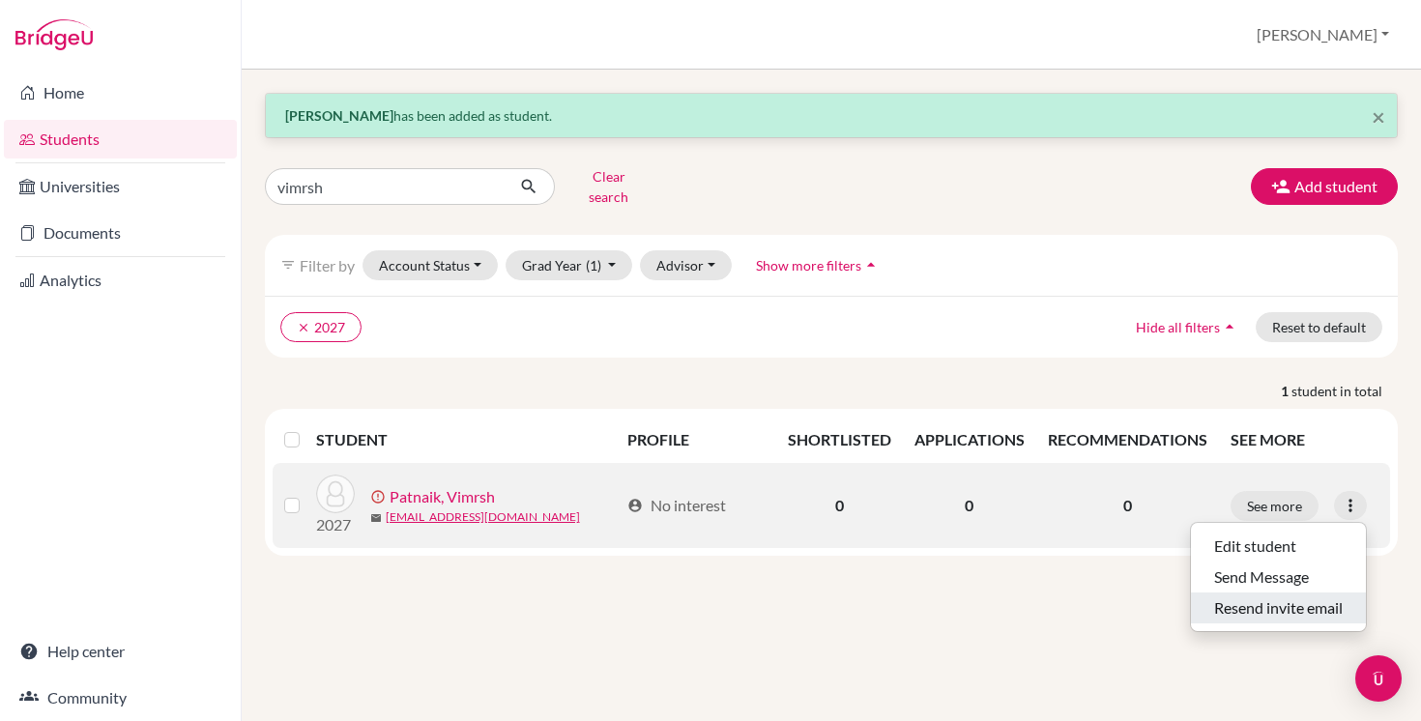
click at [1295, 602] on button "Resend invite email" at bounding box center [1278, 608] width 175 height 31
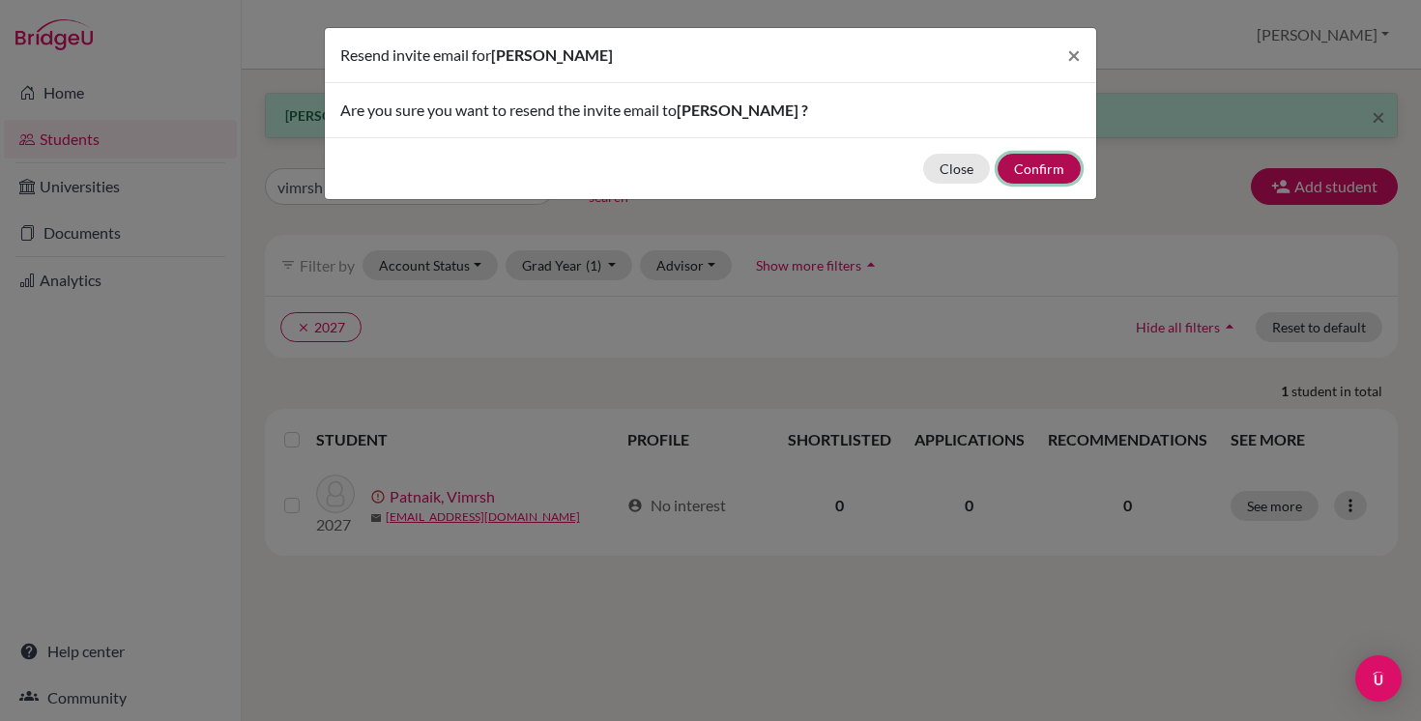
click at [1034, 166] on button "Confirm" at bounding box center [1039, 169] width 83 height 30
